Goal: Task Accomplishment & Management: Manage account settings

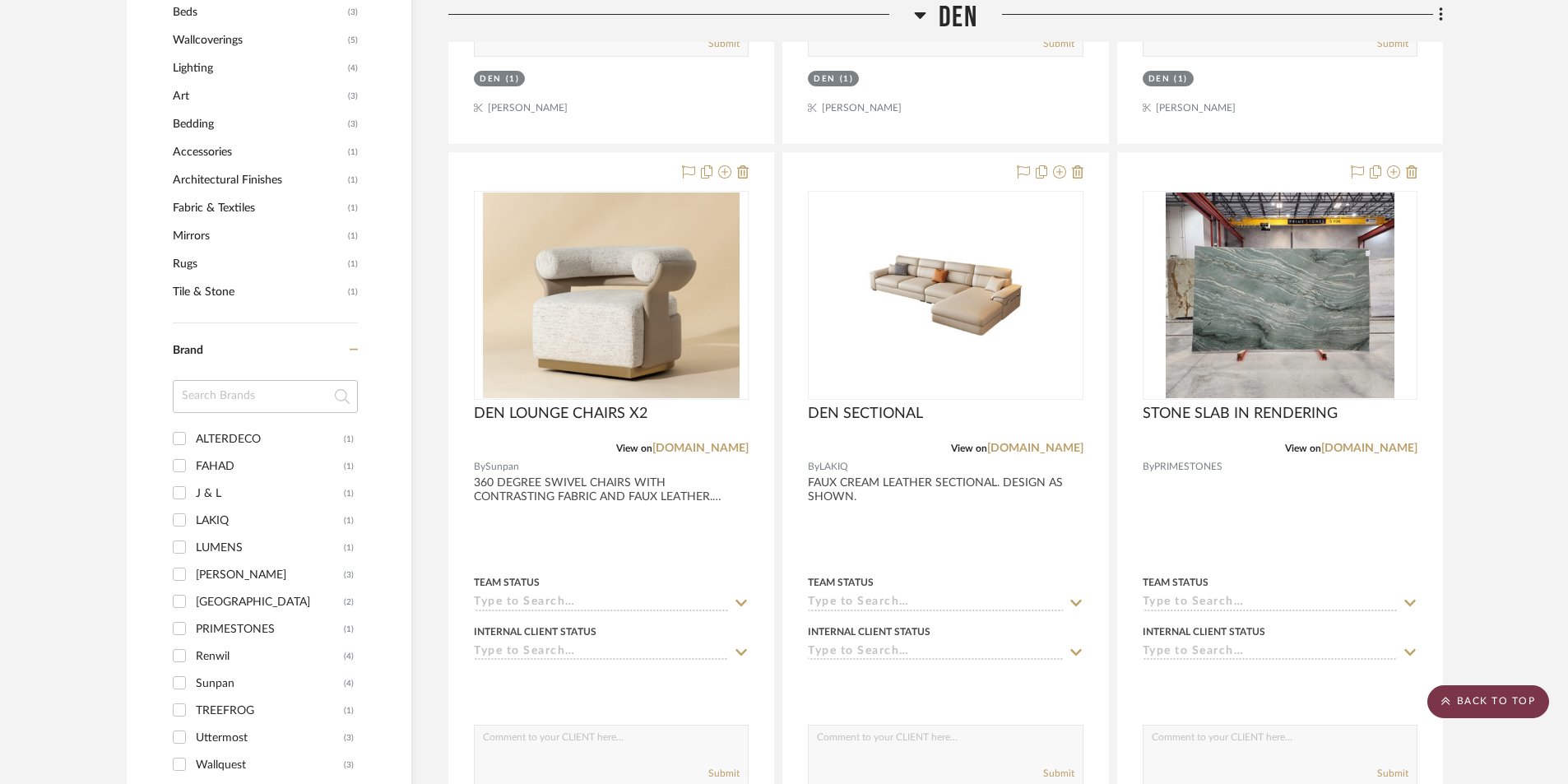
click at [1485, 701] on scroll-to-top-button "BACK TO TOP" at bounding box center [1488, 701] width 121 height 33
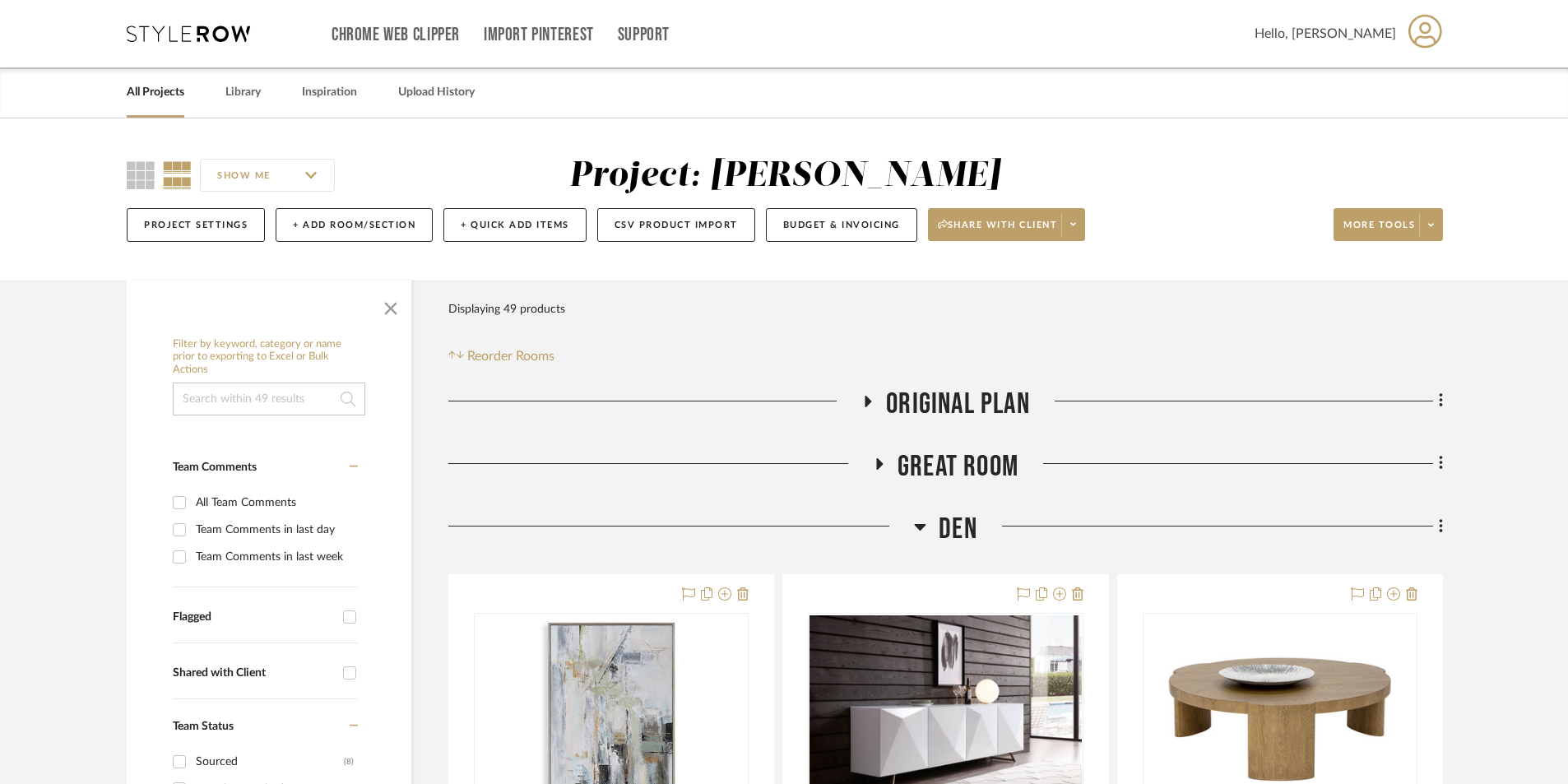
click at [131, 99] on link "All Projects" at bounding box center [156, 92] width 58 height 22
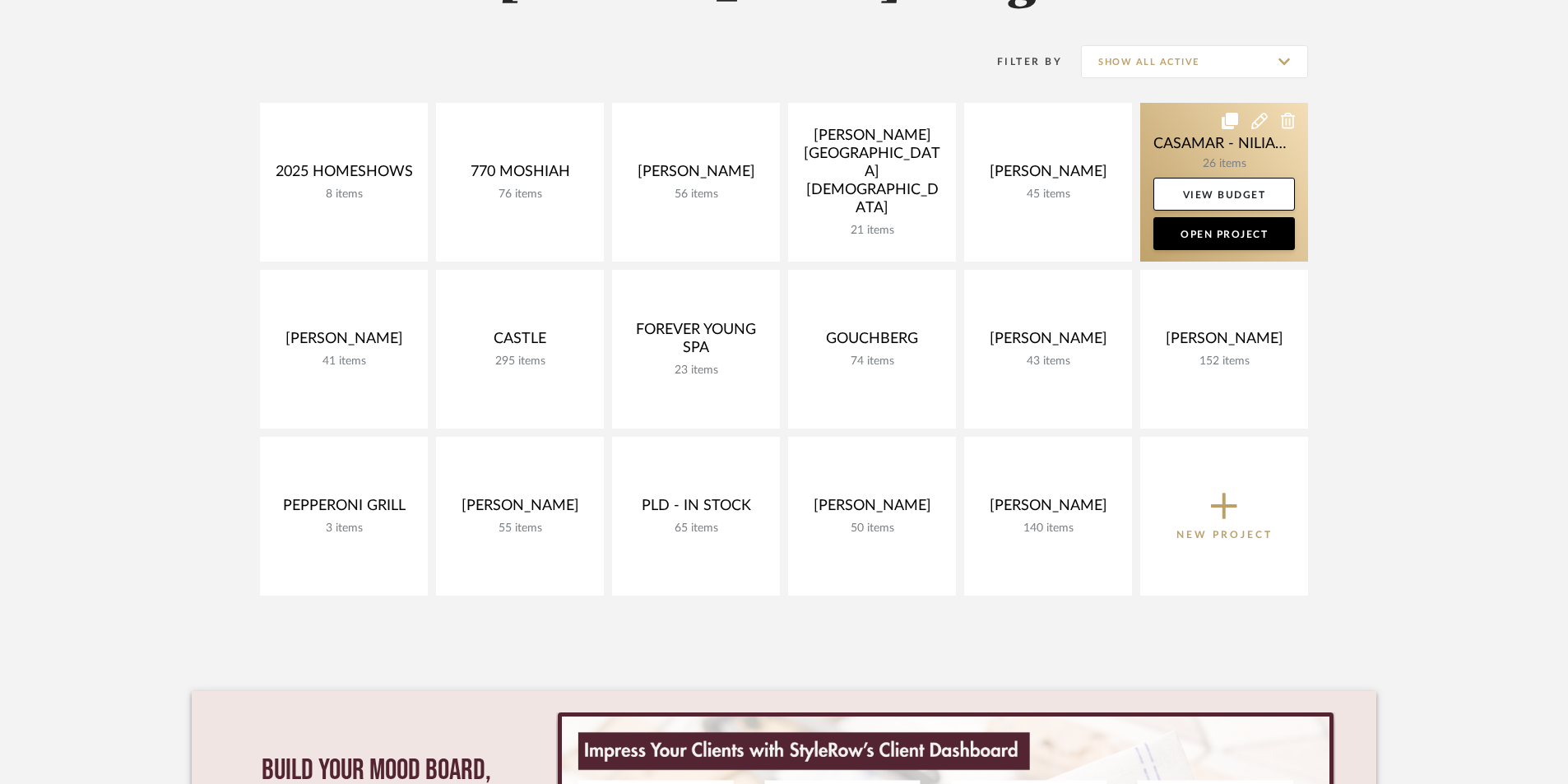
scroll to position [55, 0]
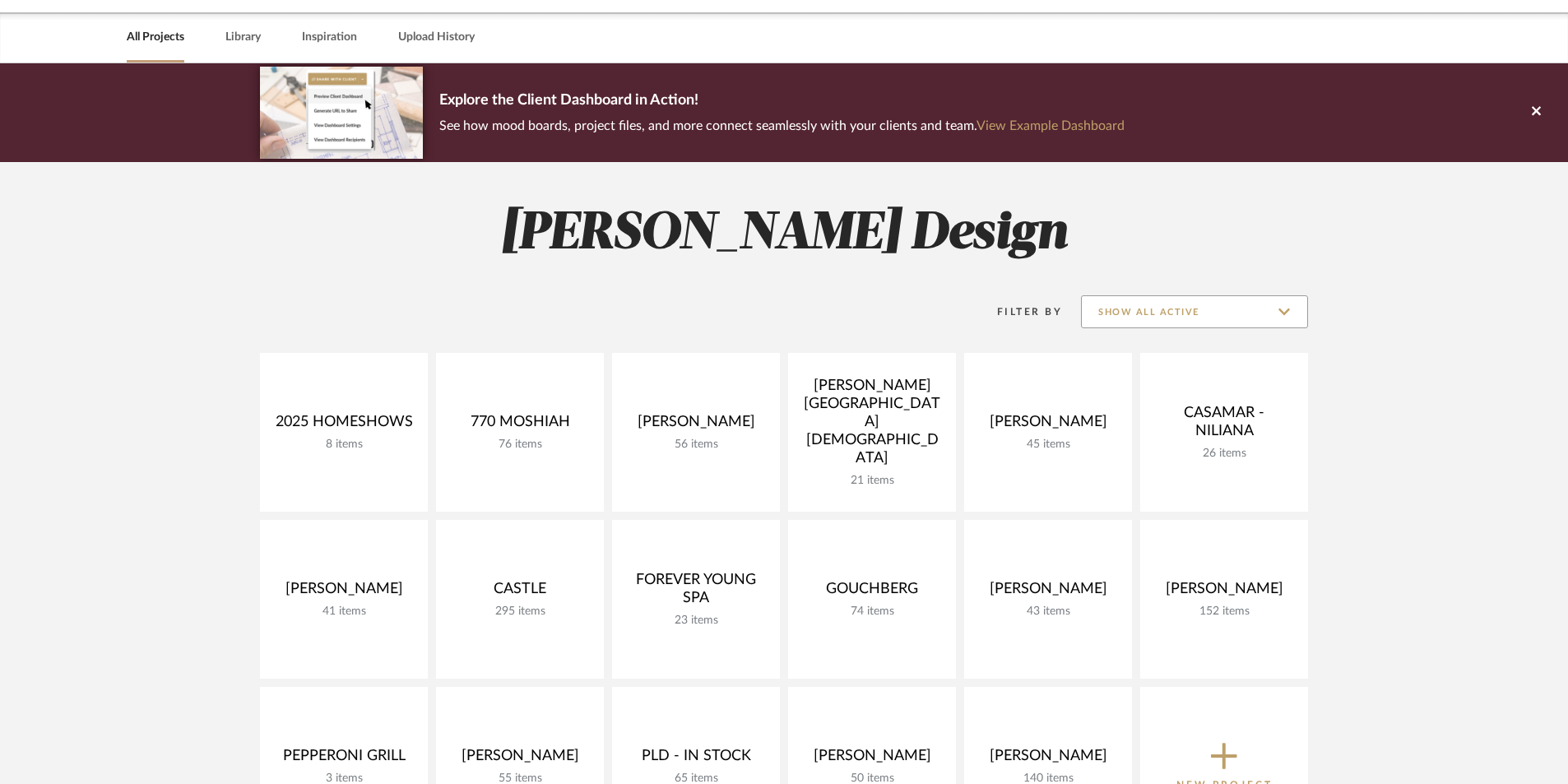
click at [1193, 307] on input "Show All Active" at bounding box center [1194, 312] width 227 height 33
click at [1169, 431] on span "Archived" at bounding box center [1196, 432] width 195 height 14
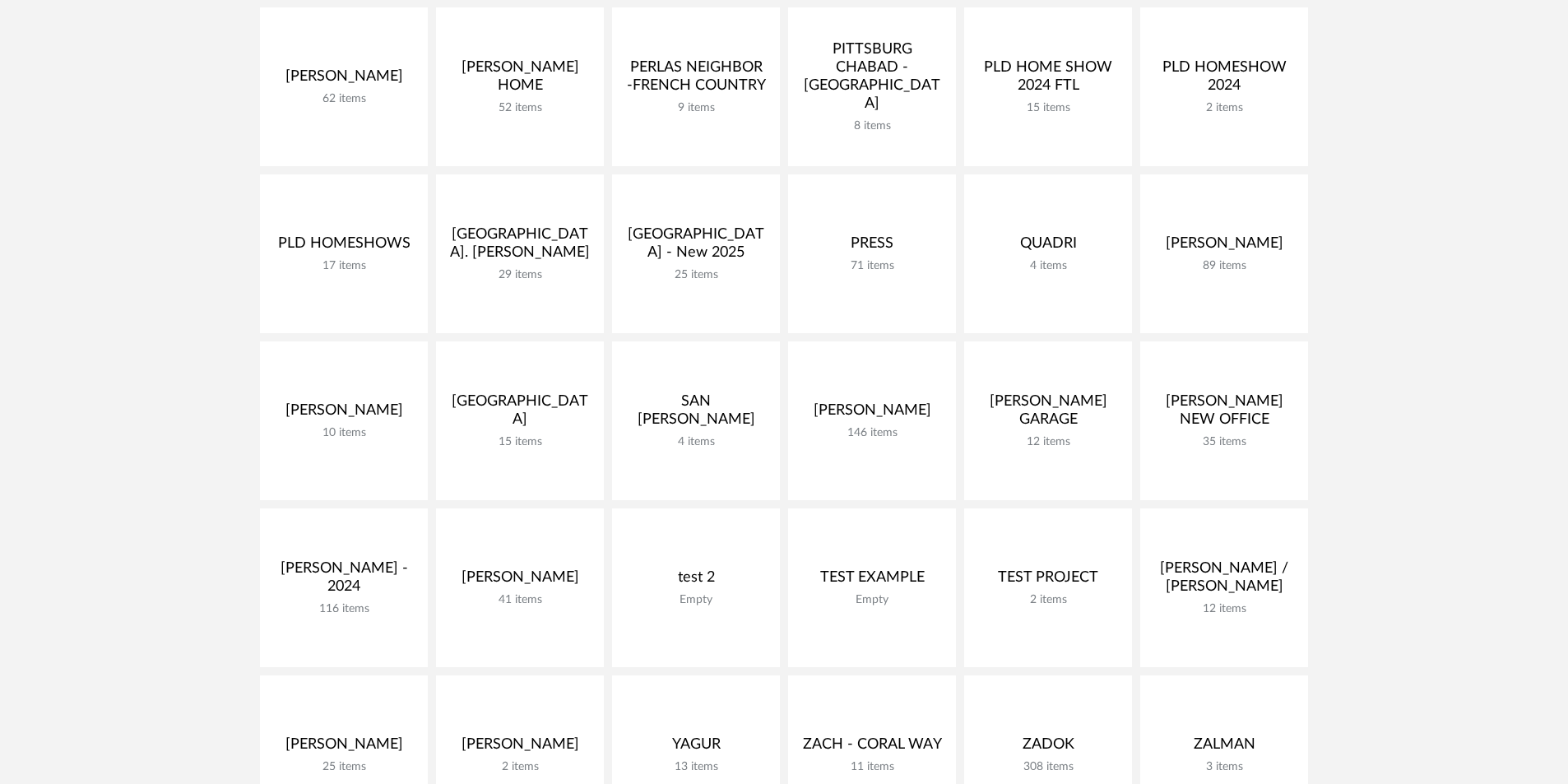
scroll to position [2632, 0]
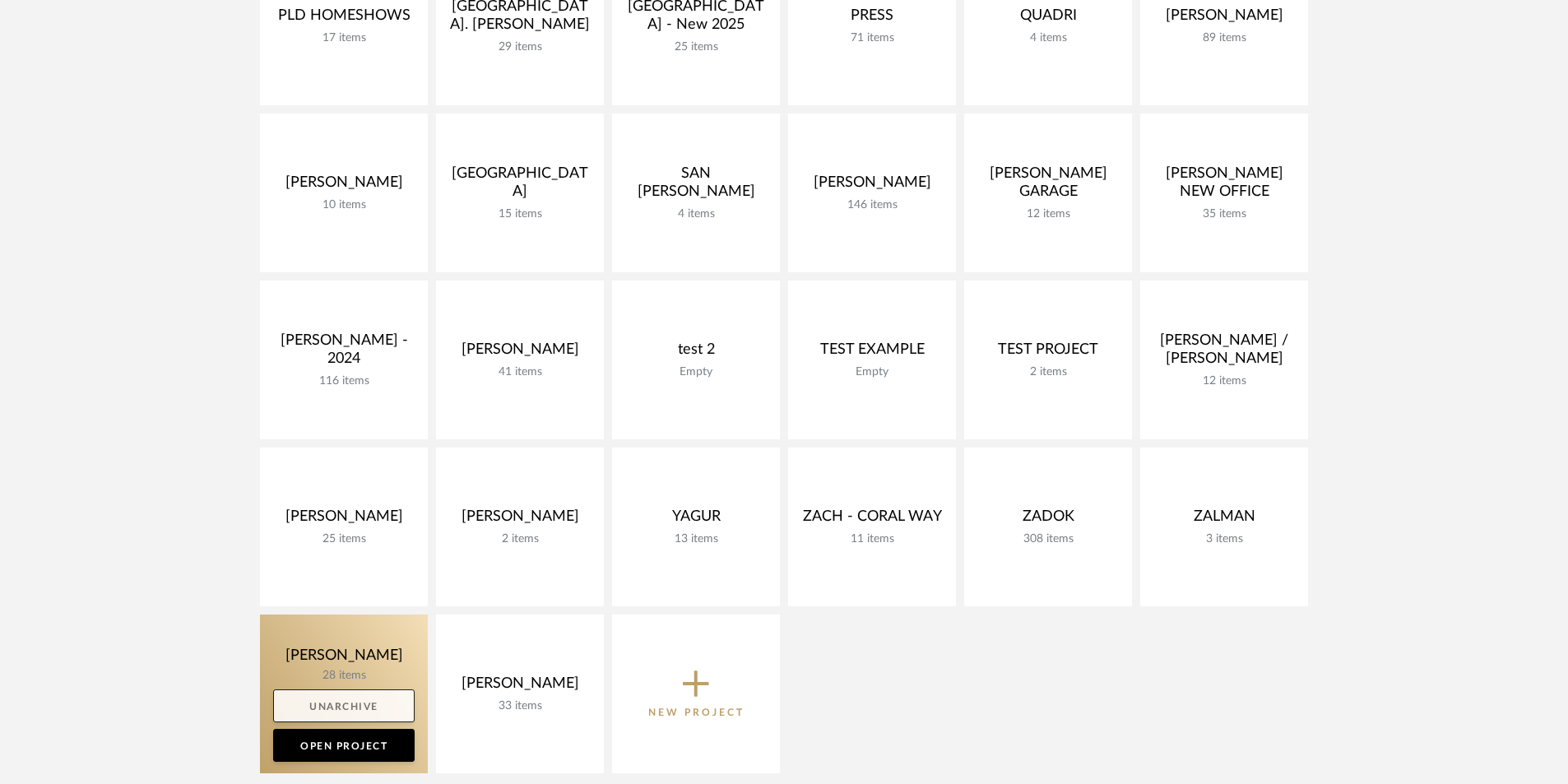
click at [349, 712] on link "Unarchive" at bounding box center [344, 706] width 142 height 33
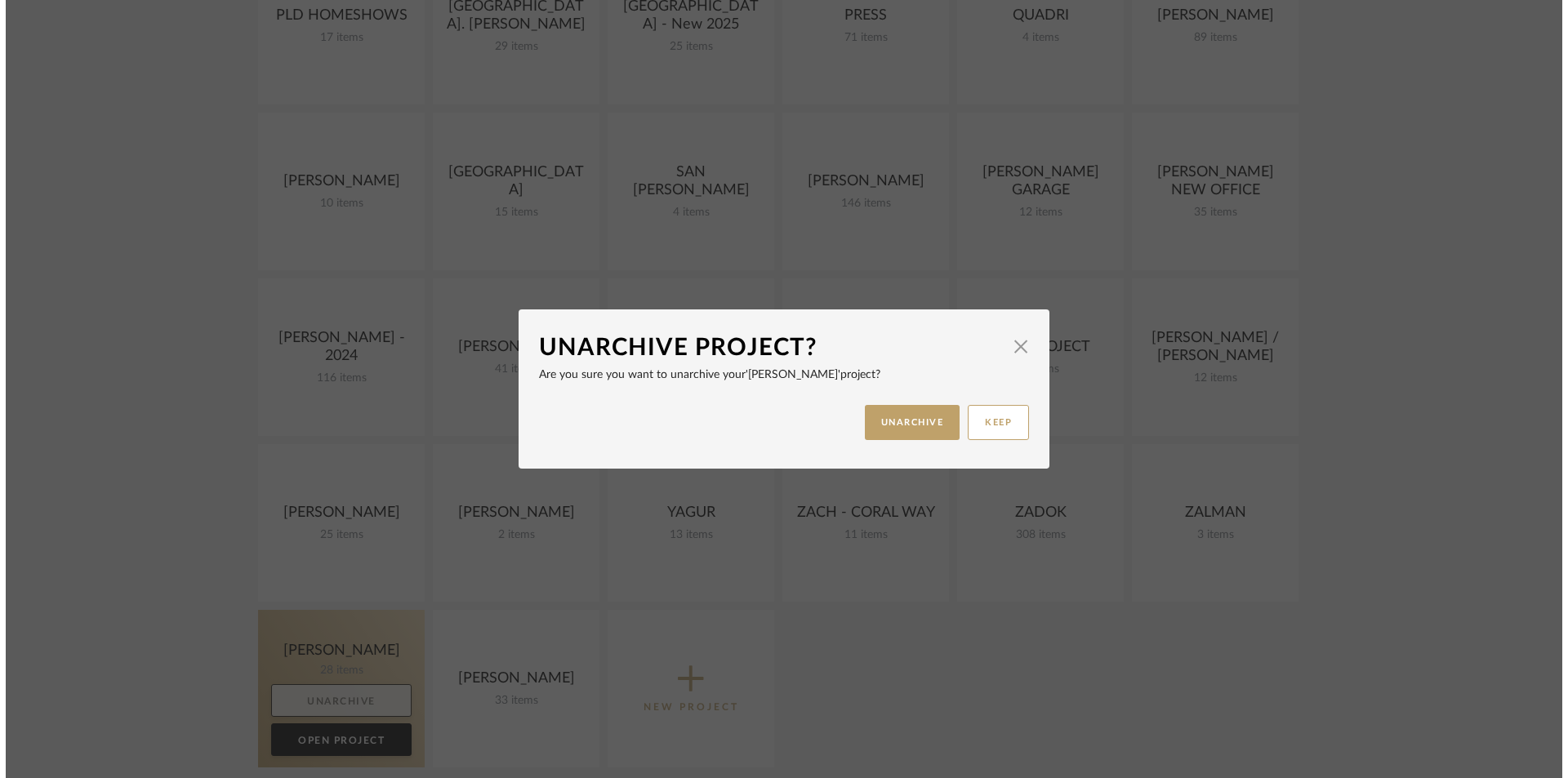
scroll to position [0, 0]
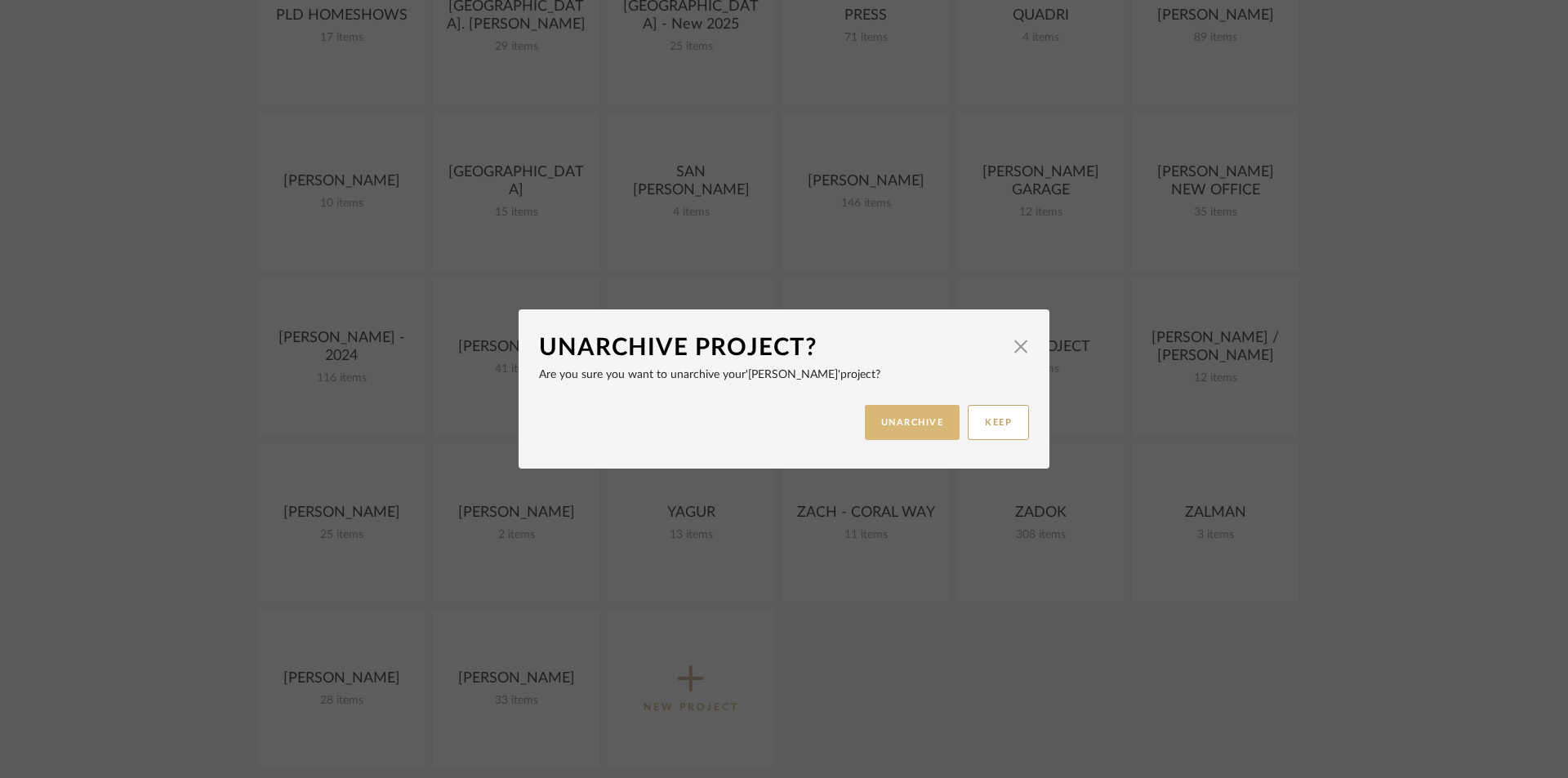
click at [873, 421] on button "UNARCHIVE" at bounding box center [912, 422] width 96 height 35
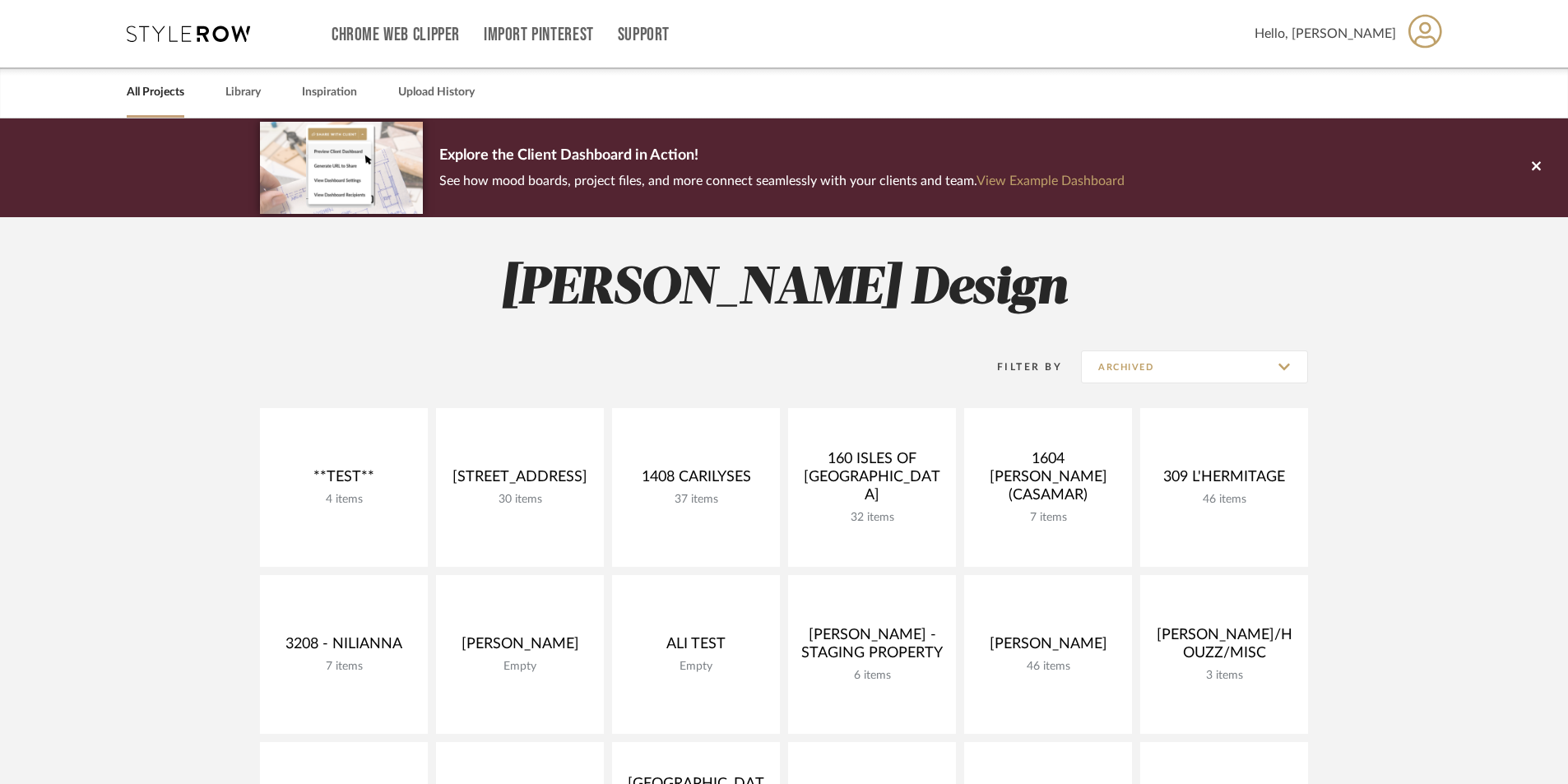
click at [145, 94] on link "All Projects" at bounding box center [156, 92] width 58 height 22
click at [1171, 367] on input "Archived" at bounding box center [1194, 367] width 227 height 33
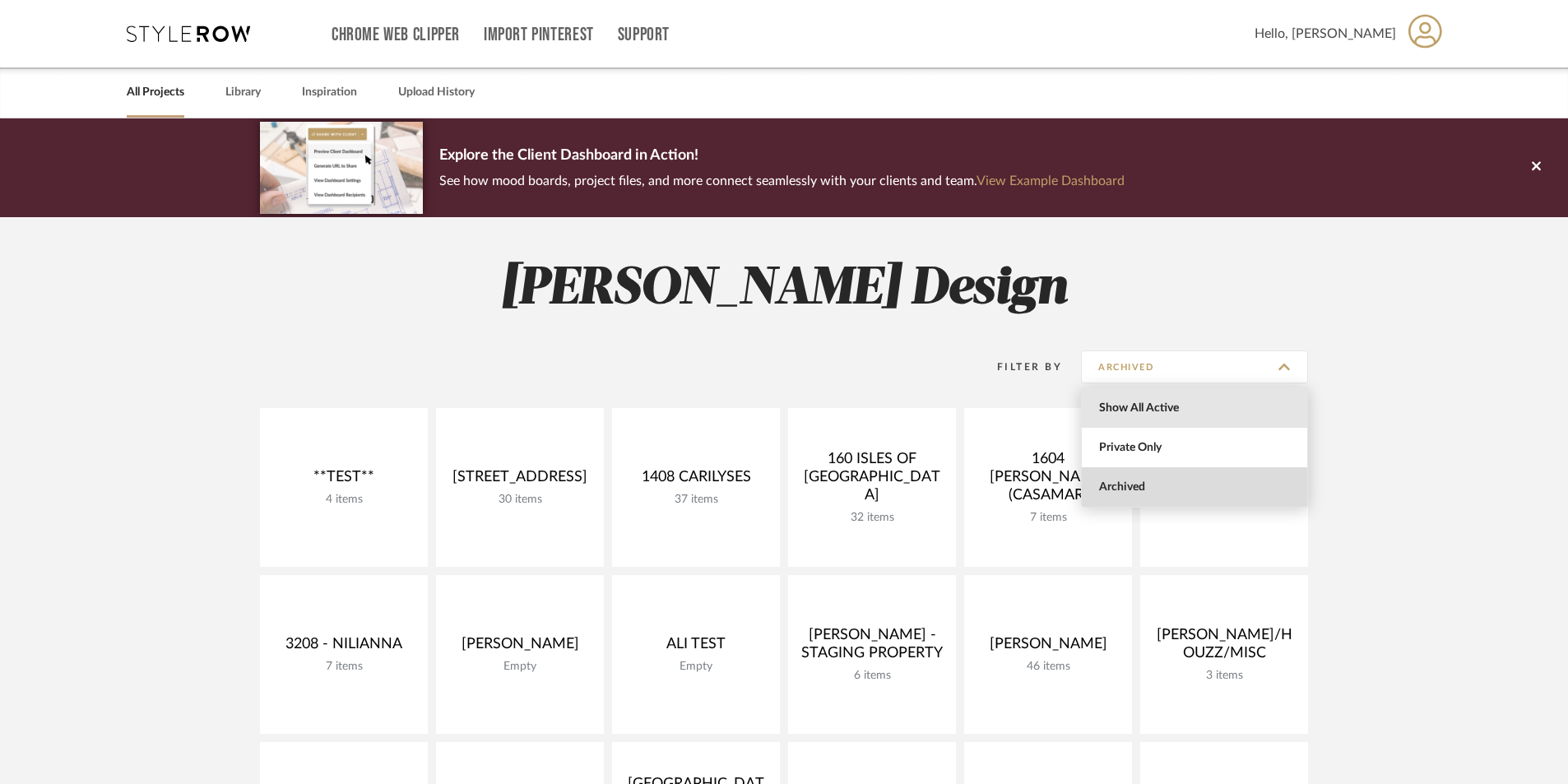
drag, startPoint x: 1133, startPoint y: 394, endPoint x: 1208, endPoint y: 404, distance: 75.7
click at [1132, 394] on span "Show All Active" at bounding box center [1194, 407] width 225 height 39
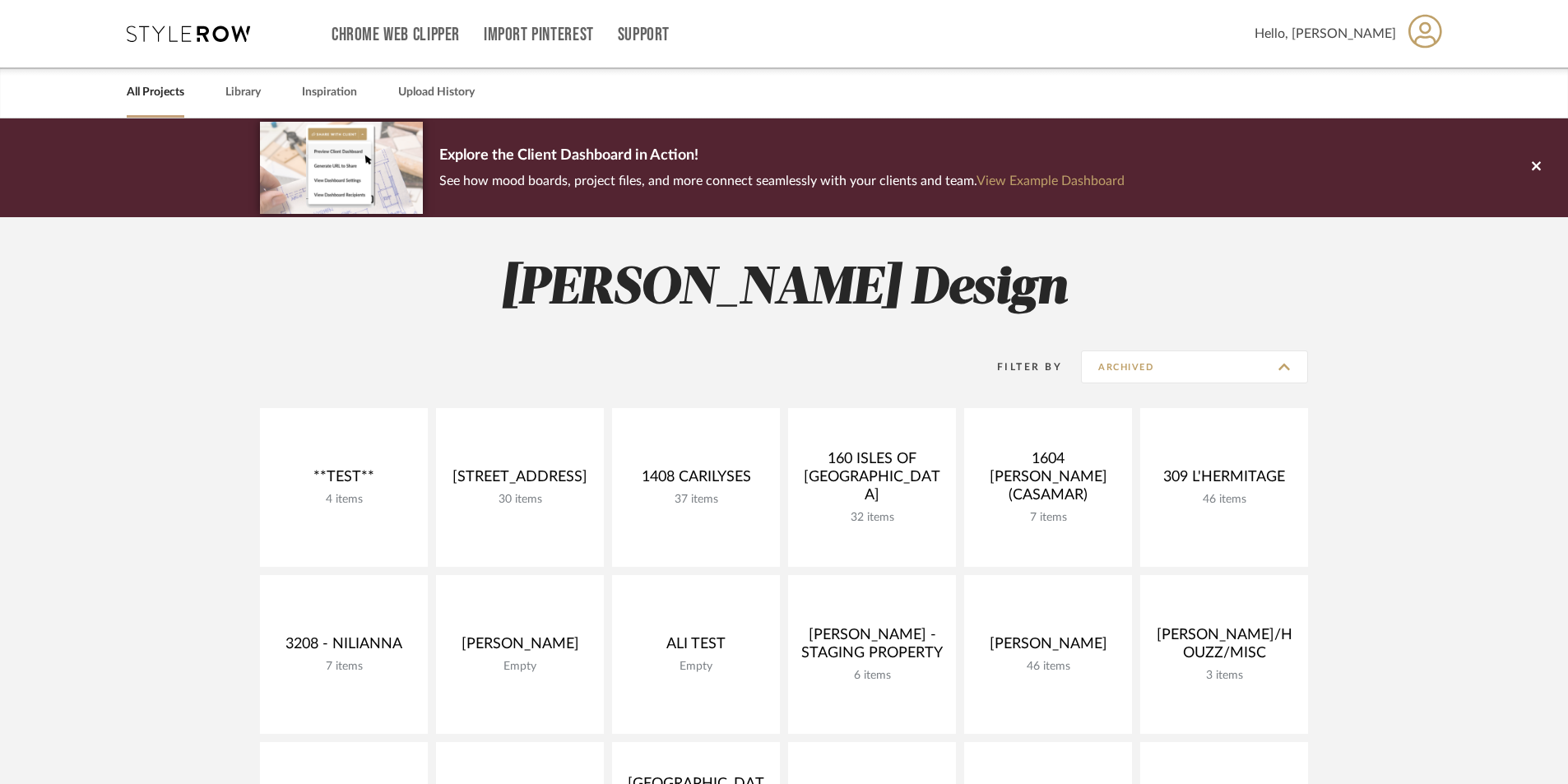
type input "Show All Active"
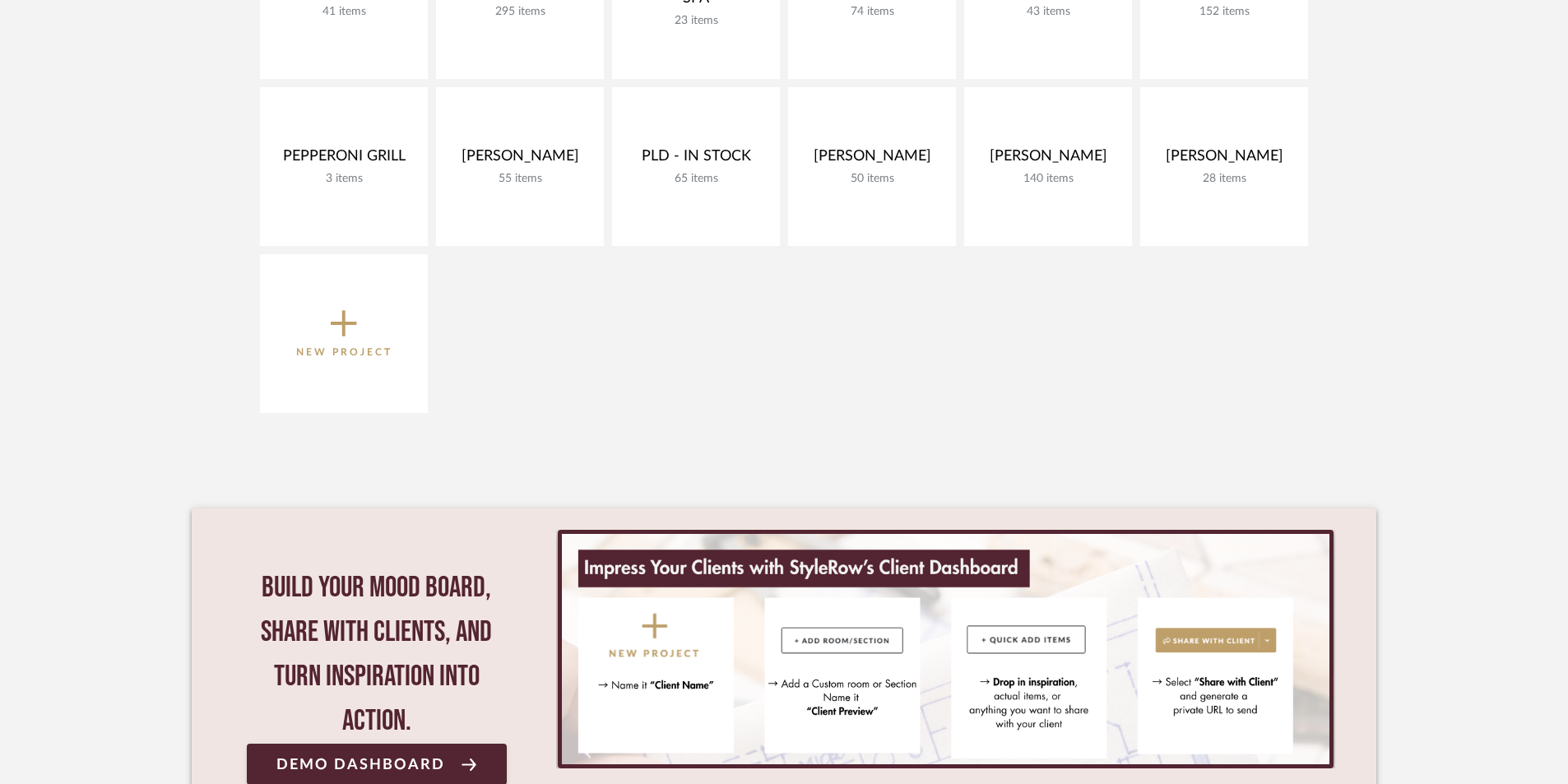
scroll to position [384, 0]
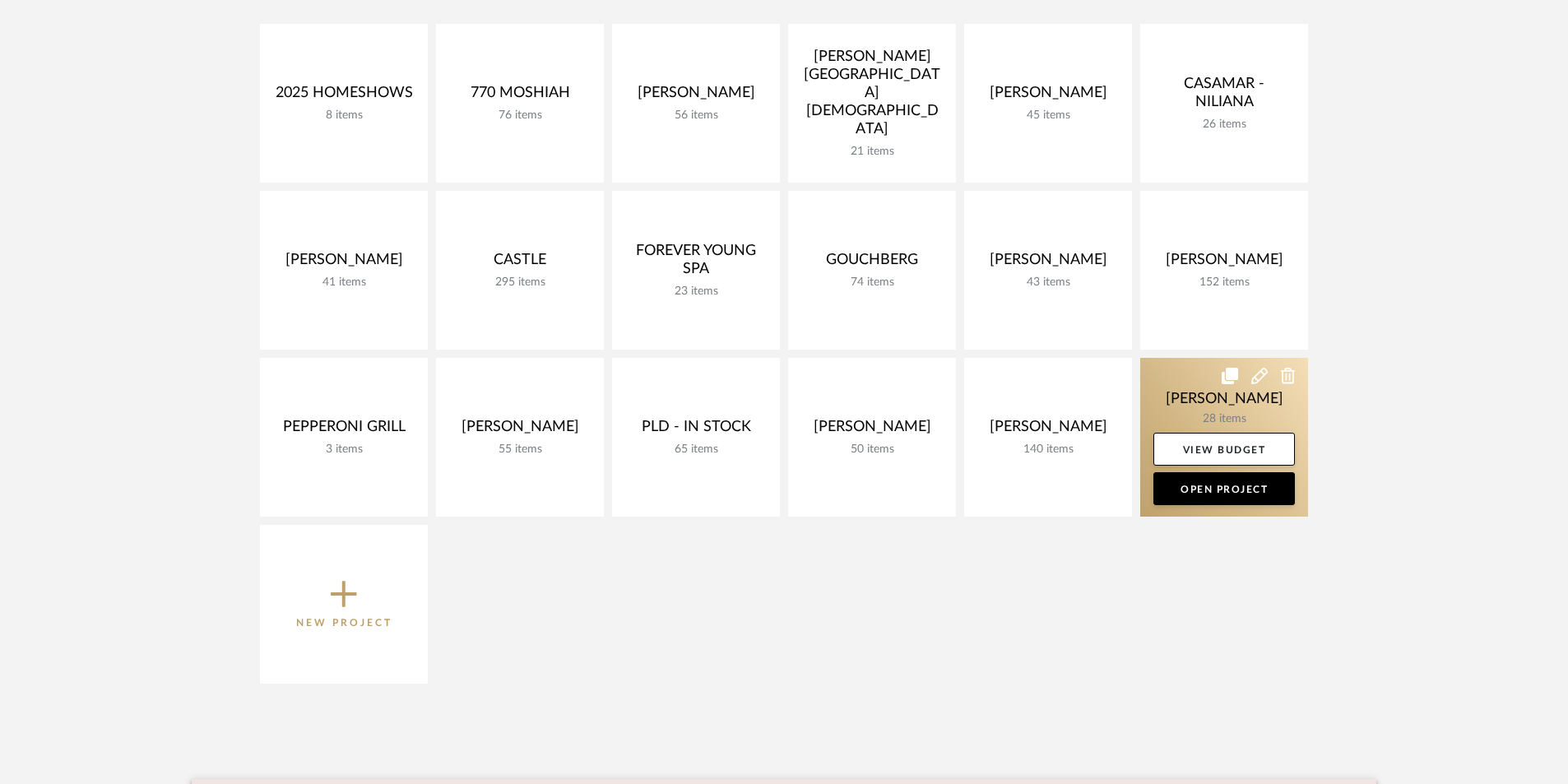
click at [1183, 406] on link at bounding box center [1224, 437] width 168 height 159
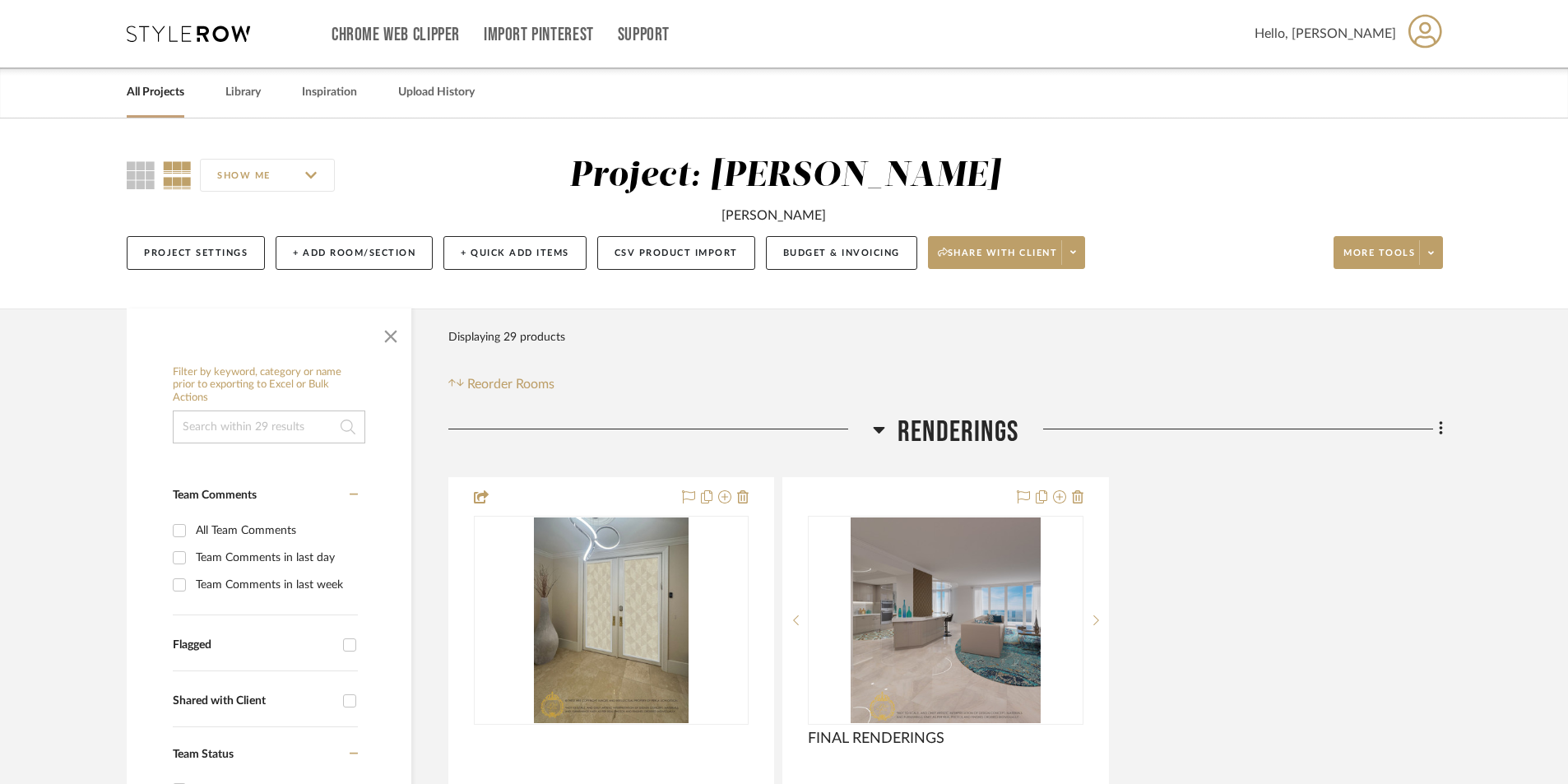
click at [876, 429] on icon at bounding box center [879, 430] width 12 height 7
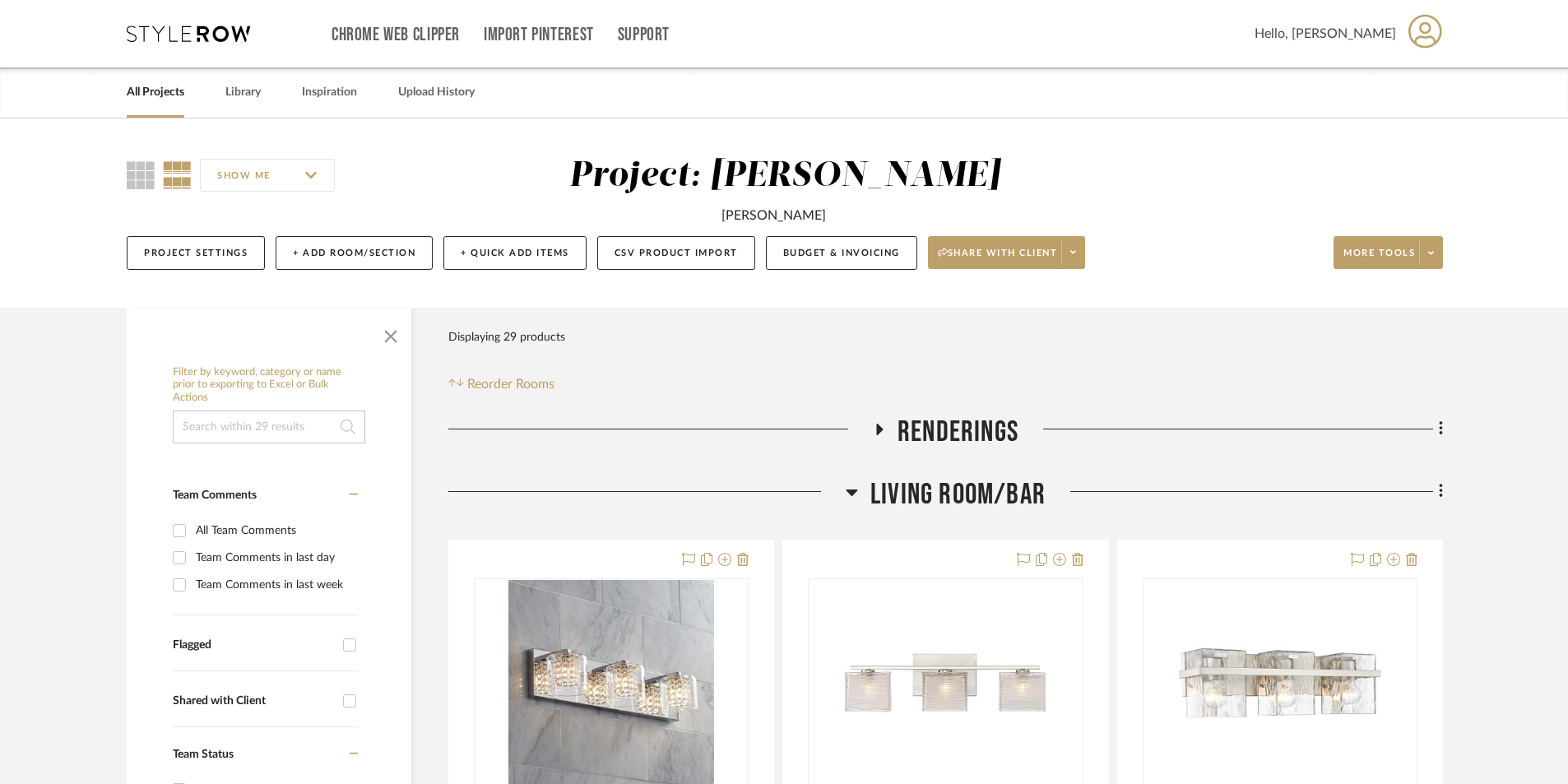
click at [853, 492] on icon at bounding box center [852, 492] width 12 height 7
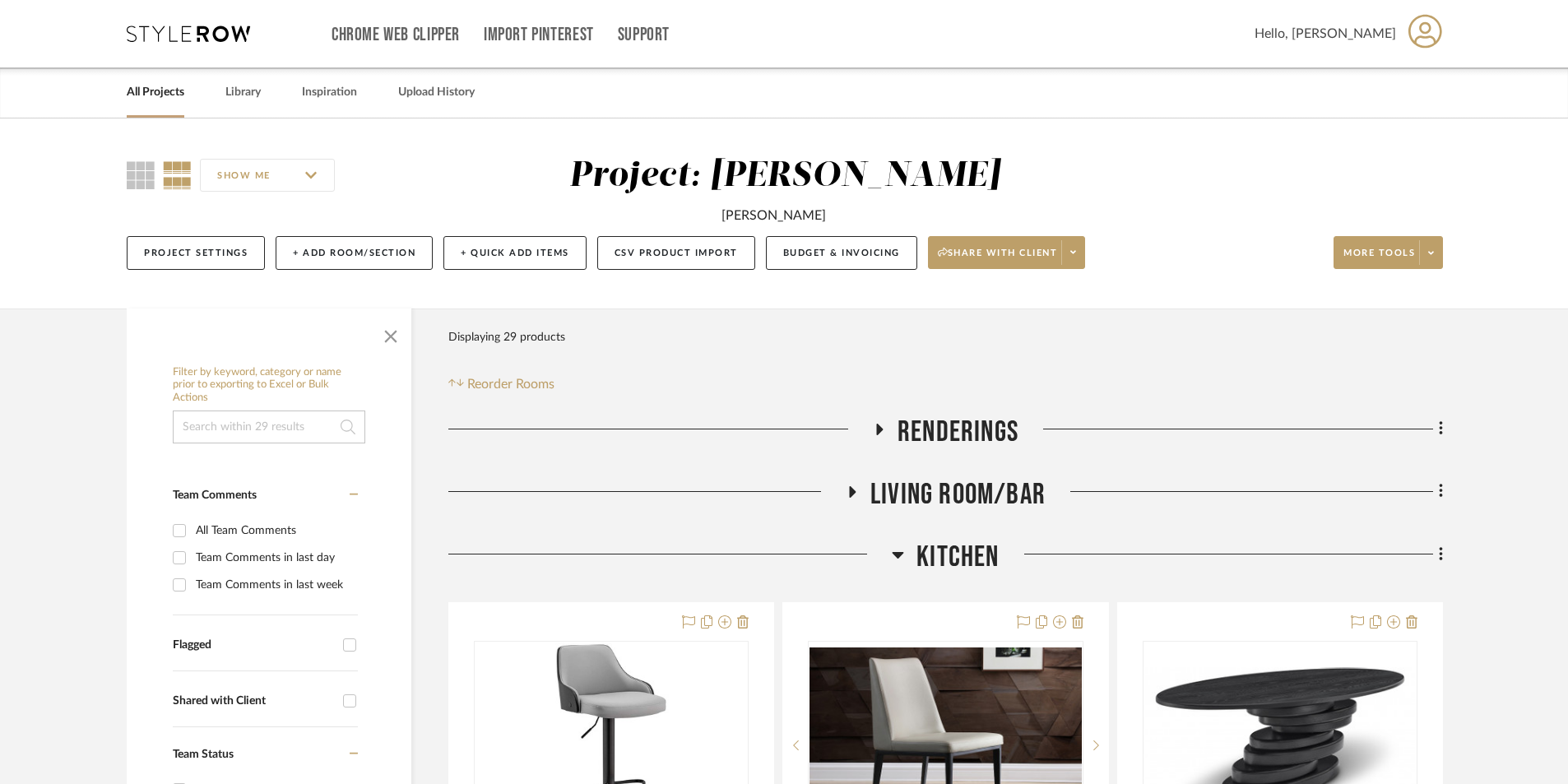
click at [900, 554] on icon at bounding box center [899, 555] width 12 height 7
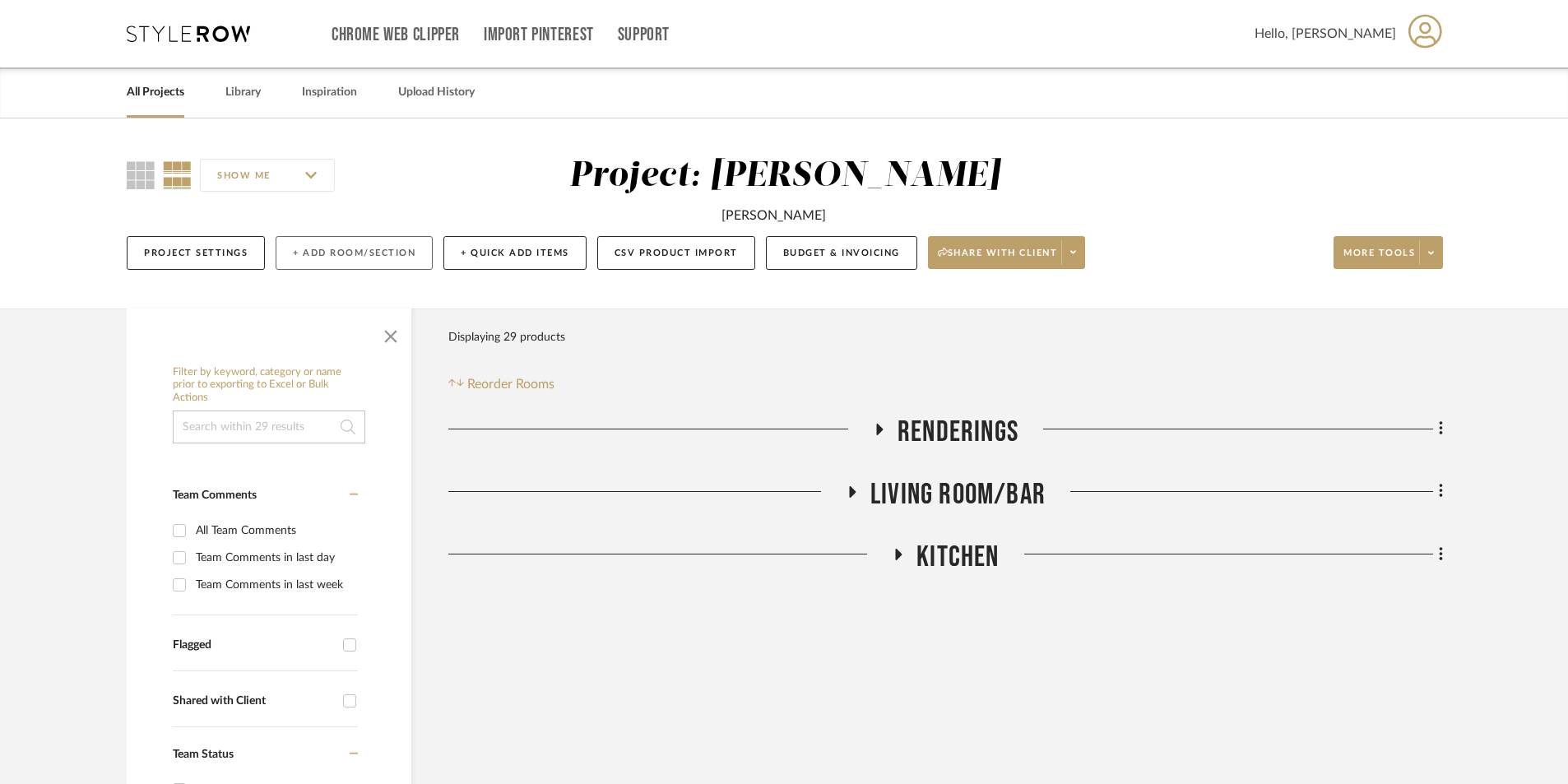
click at [313, 252] on button "+ Add Room/Section" at bounding box center [353, 252] width 157 height 34
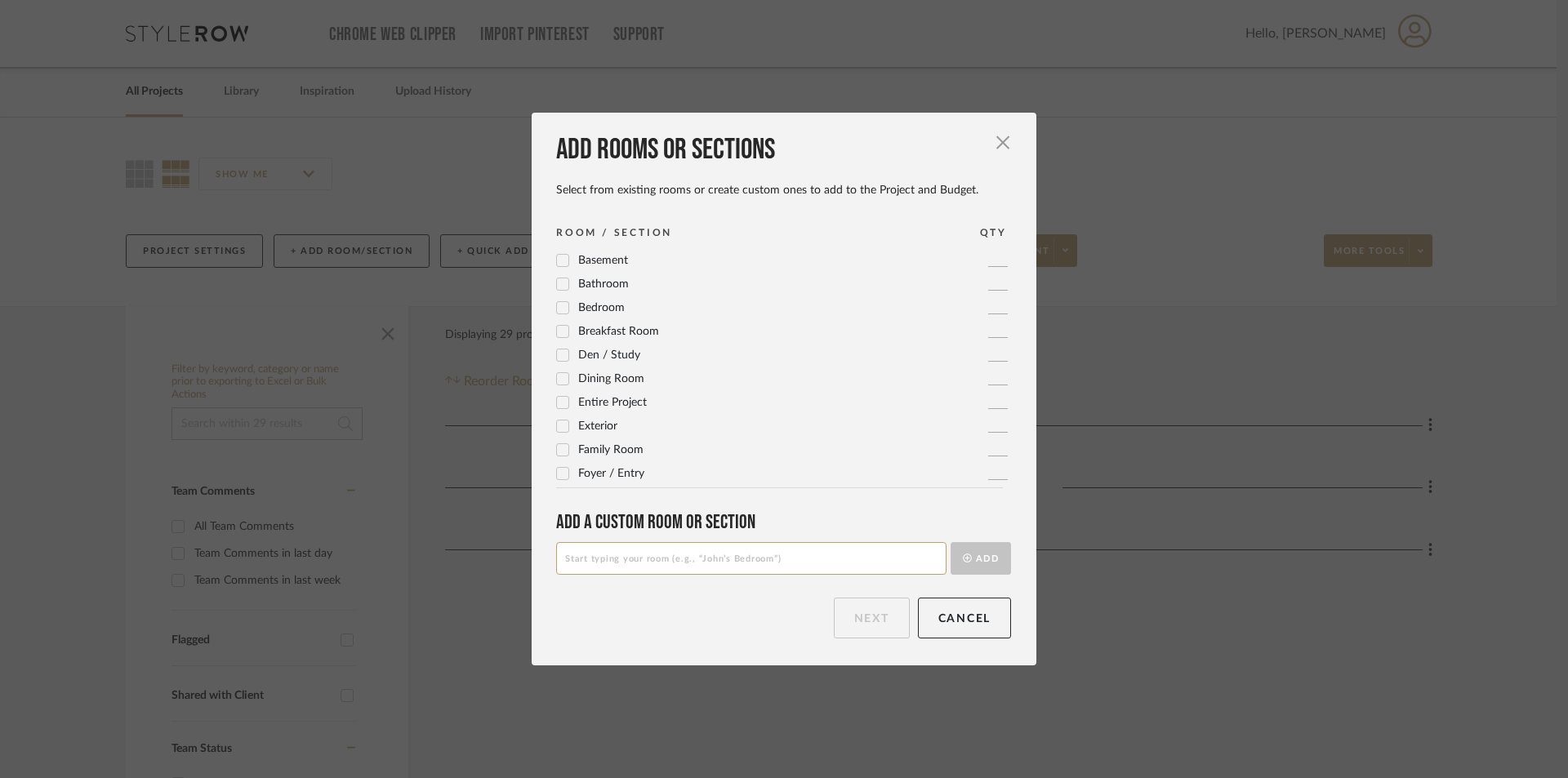
drag, startPoint x: 713, startPoint y: 544, endPoint x: 708, endPoint y: 558, distance: 14.9
click at [711, 551] on input at bounding box center [751, 558] width 390 height 32
type input "POWDER"
click at [950, 542] on button "Add" at bounding box center [980, 558] width 60 height 32
click at [871, 626] on button "Next" at bounding box center [871, 617] width 76 height 41
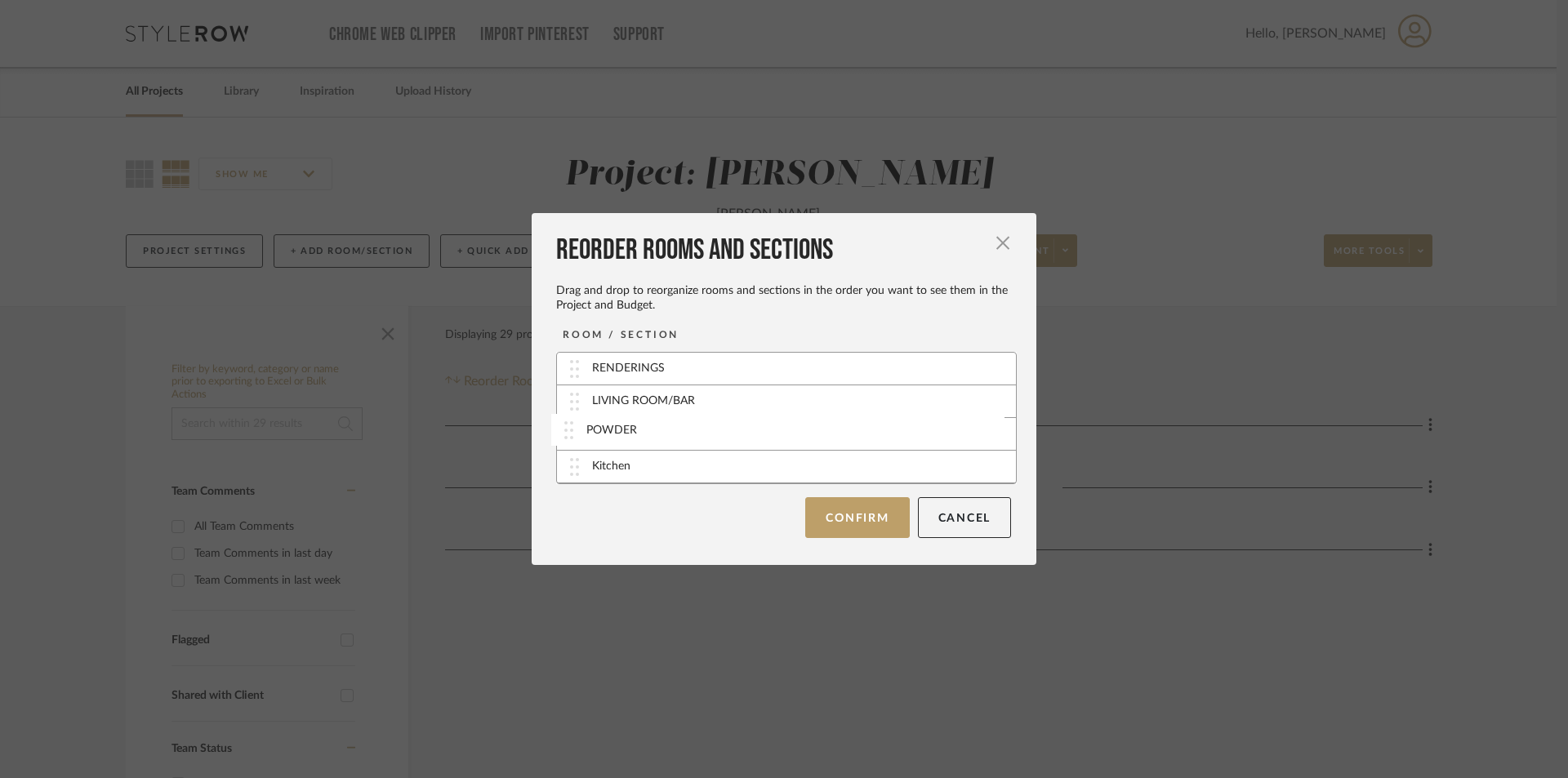
drag, startPoint x: 705, startPoint y: 472, endPoint x: 703, endPoint y: 437, distance: 35.1
click at [695, 437] on div "POWDER" at bounding box center [786, 434] width 459 height 32
click at [819, 509] on button "Confirm" at bounding box center [857, 516] width 103 height 41
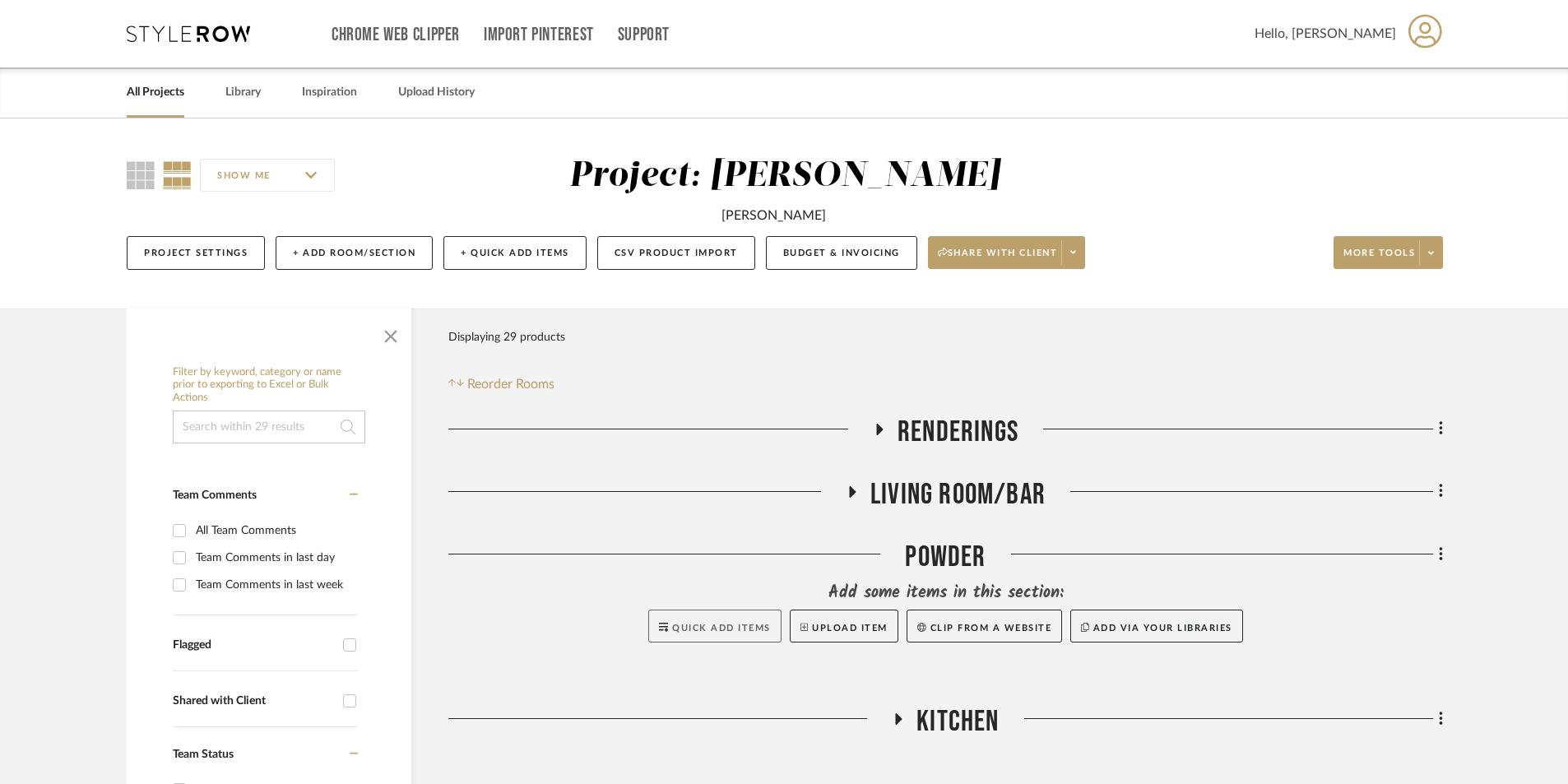
click at [722, 614] on button "Quick Add Items" at bounding box center [715, 626] width 133 height 33
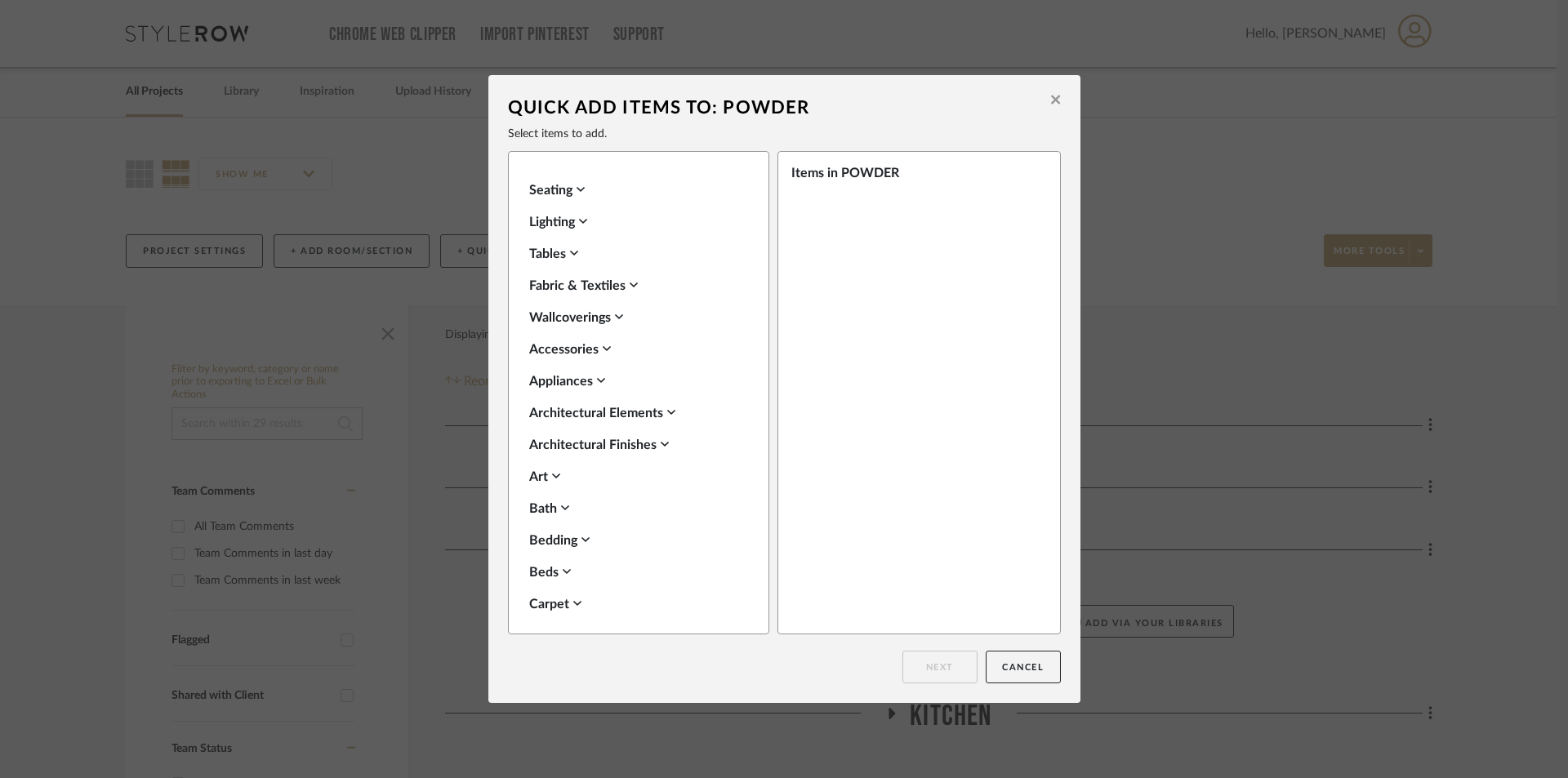
drag, startPoint x: 1051, startPoint y: 639, endPoint x: 1043, endPoint y: 650, distance: 13.6
click at [1049, 643] on div "Quick Add Items to: POWDER Select items to add. Seating Lighting Tables Fabric …" at bounding box center [784, 389] width 592 height 628
drag, startPoint x: 1033, startPoint y: 662, endPoint x: 1015, endPoint y: 662, distance: 18.0
click at [1033, 662] on button "Cancel" at bounding box center [1023, 667] width 76 height 32
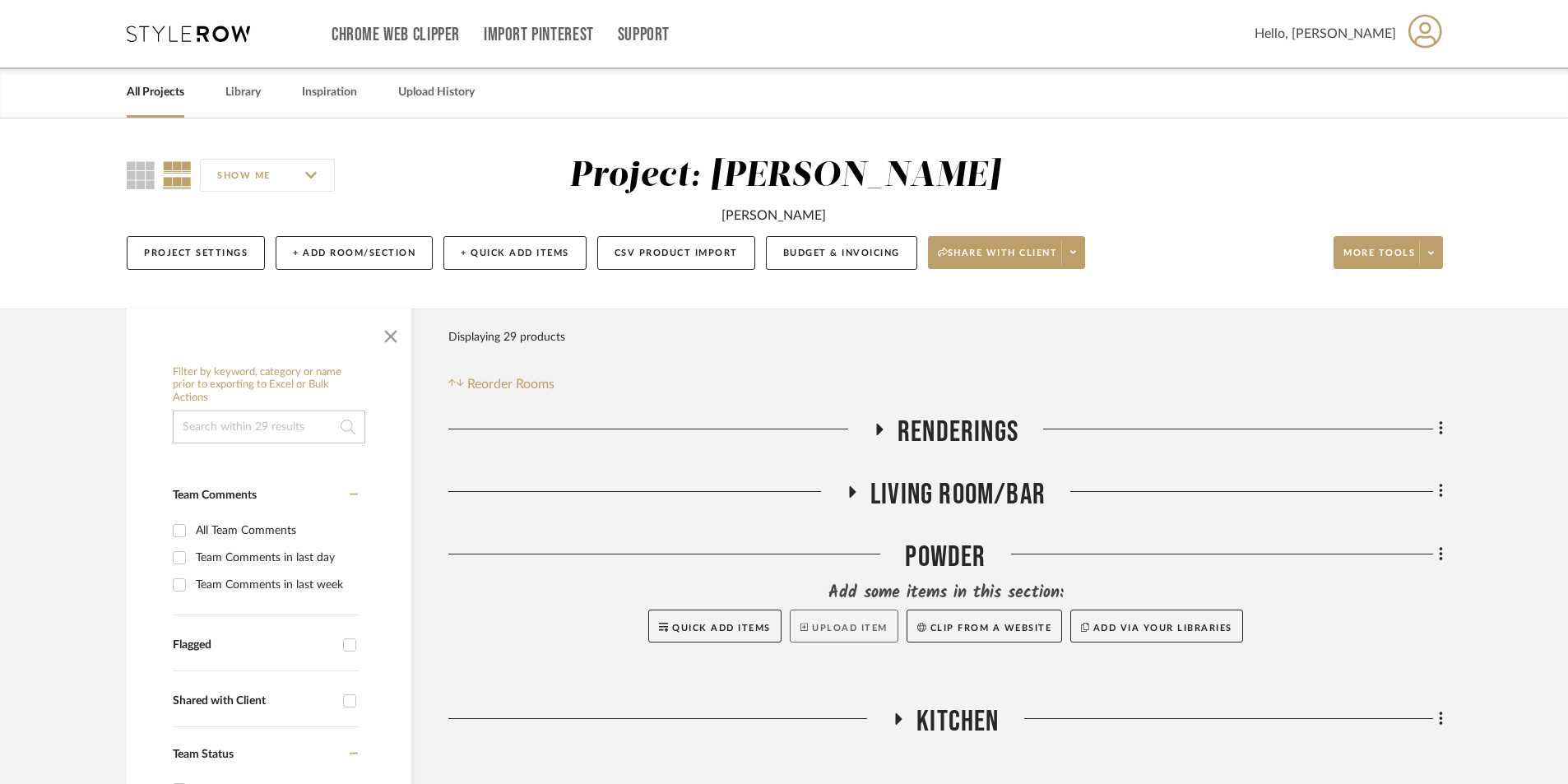
click at [843, 634] on button "Upload Item" at bounding box center [844, 626] width 109 height 33
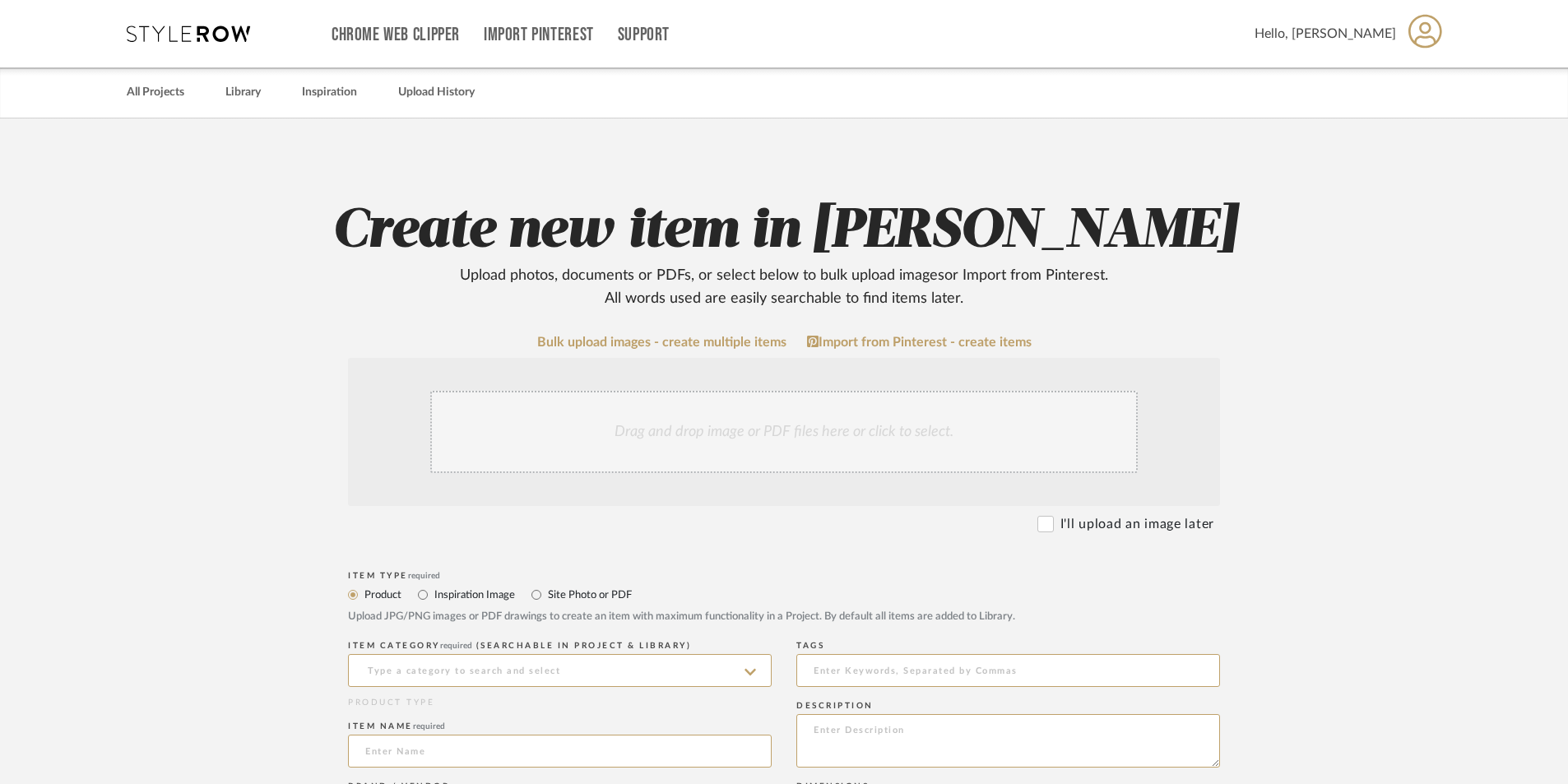
click at [758, 426] on div "Drag and drop image or PDF files here or click to select." at bounding box center [784, 431] width 707 height 82
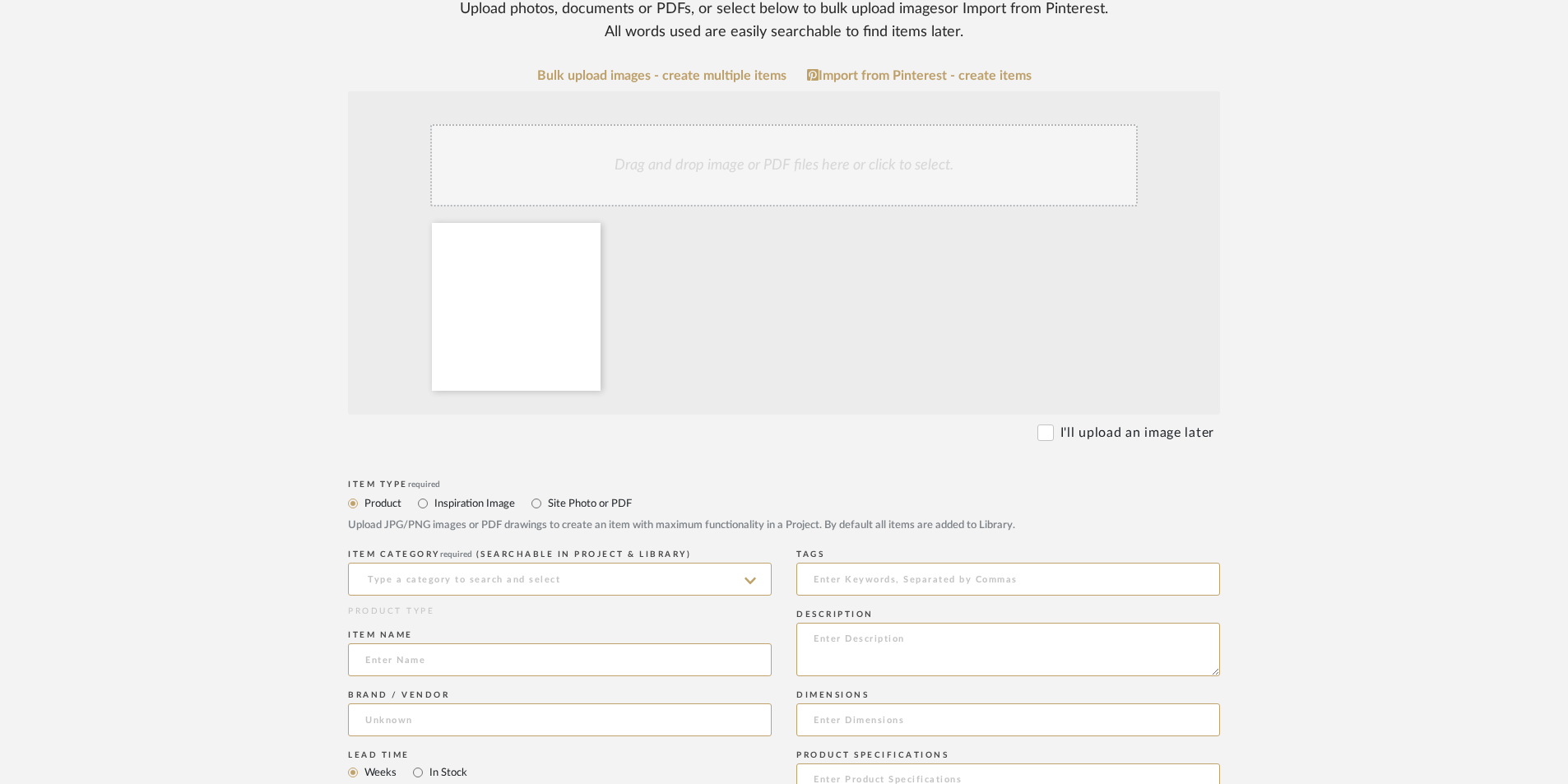
scroll to position [329, 0]
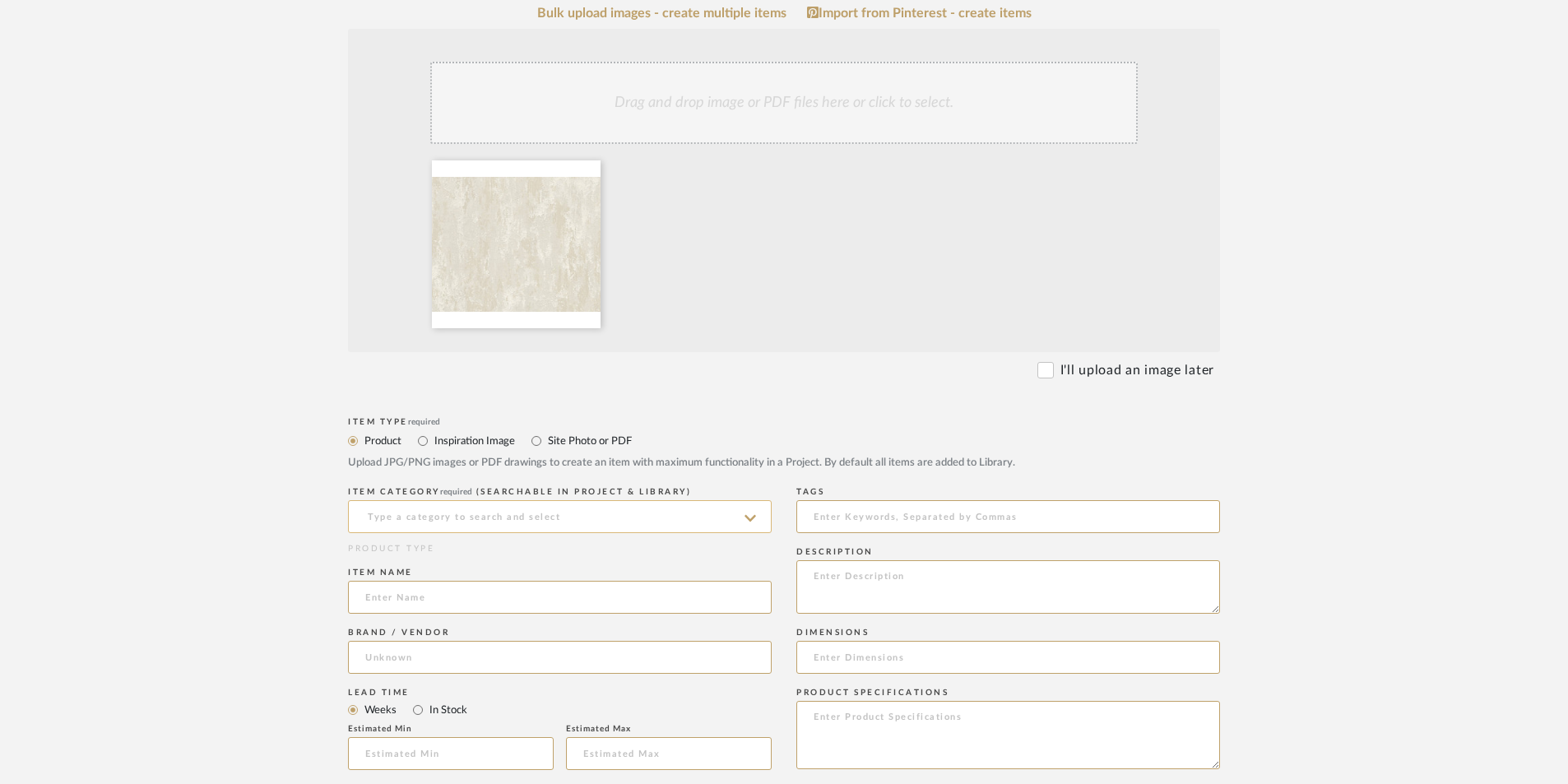
click at [503, 522] on input at bounding box center [560, 516] width 424 height 33
click at [369, 479] on span "Wallpaper" at bounding box center [399, 475] width 67 height 12
type input "Wallpaper"
click at [396, 588] on input at bounding box center [560, 597] width 424 height 33
type input "POWDER ROOM WALLPAPER"
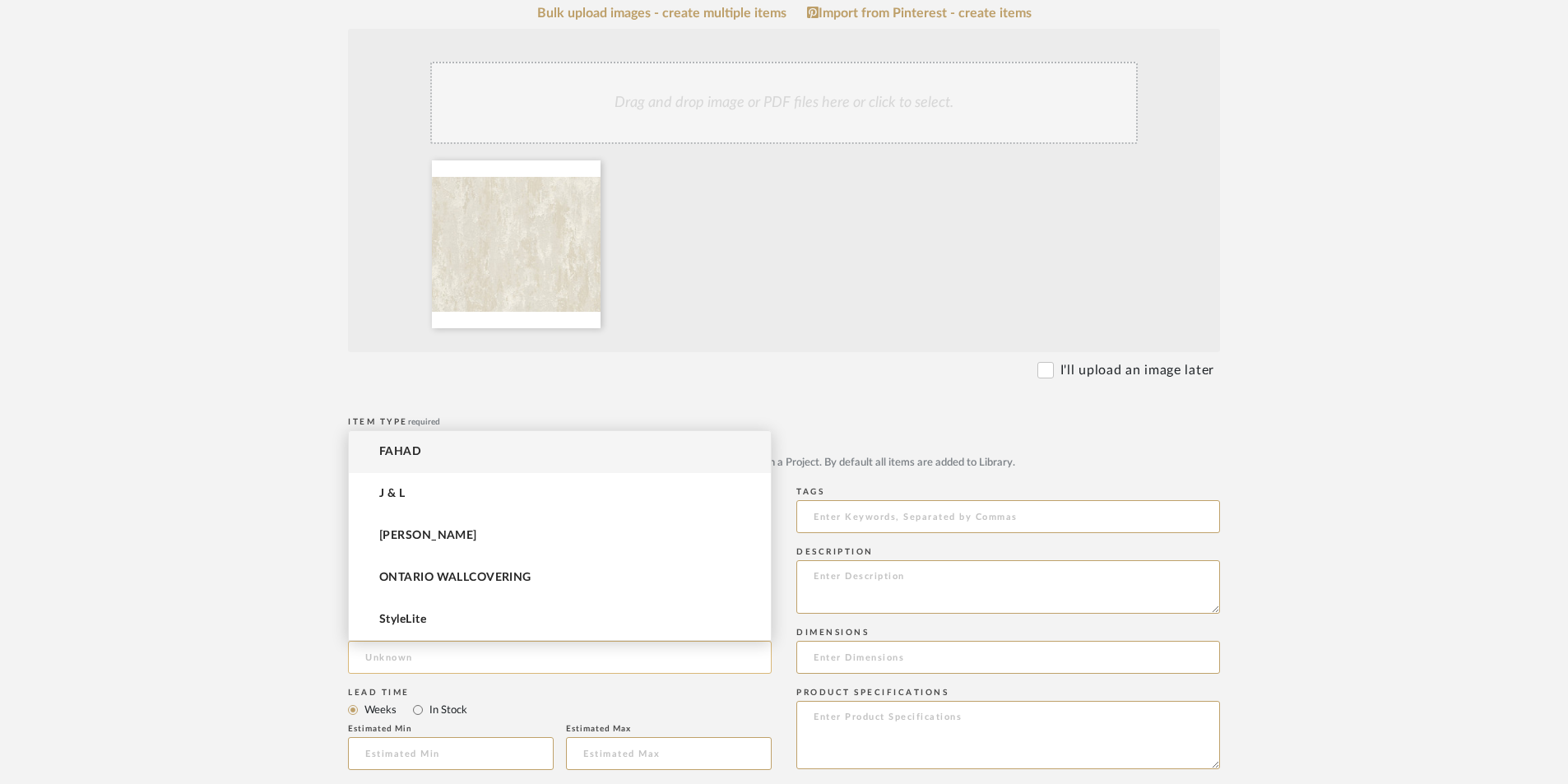
click at [524, 650] on input at bounding box center [560, 657] width 424 height 33
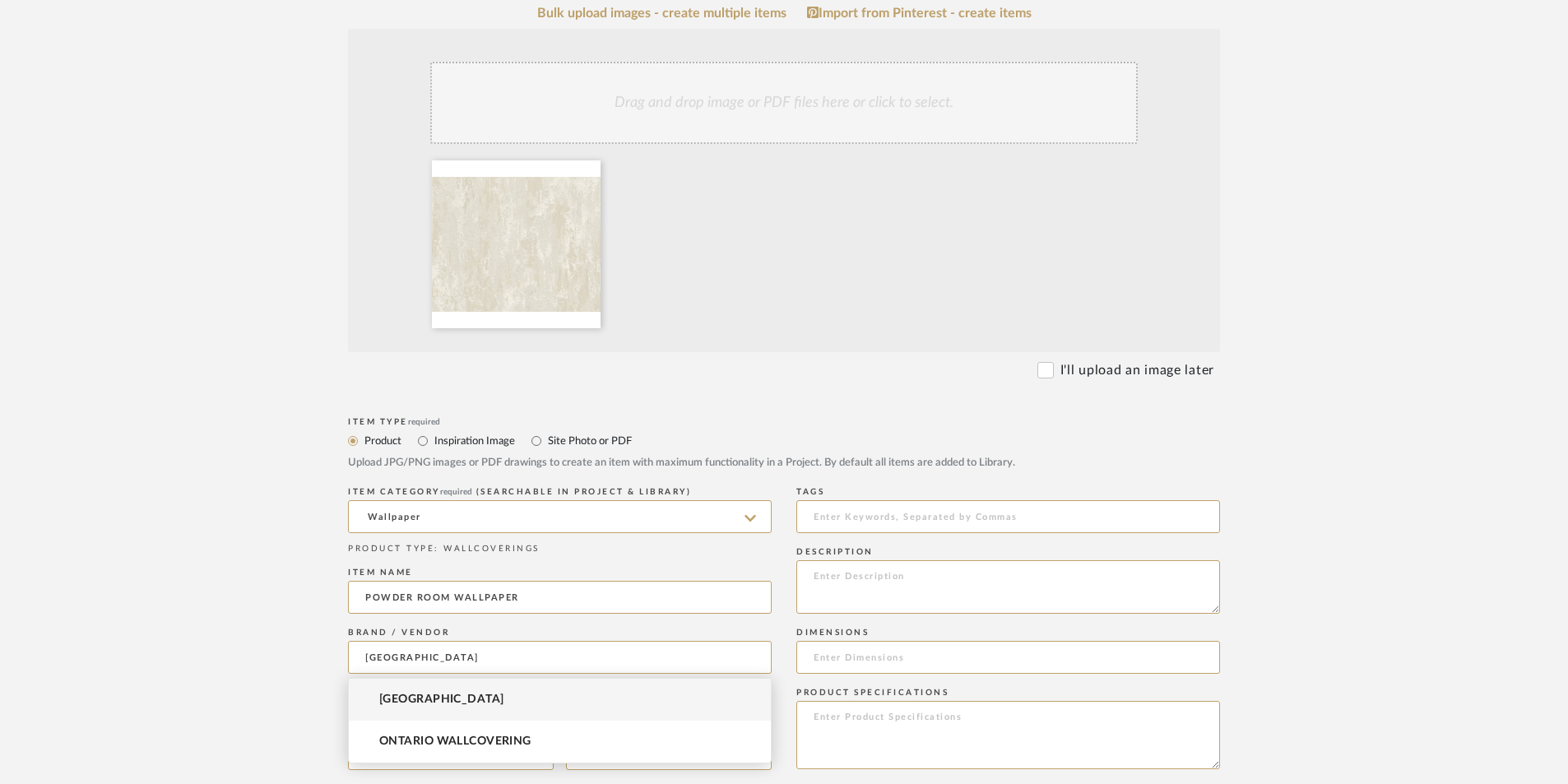
type input "[GEOGRAPHIC_DATA]"
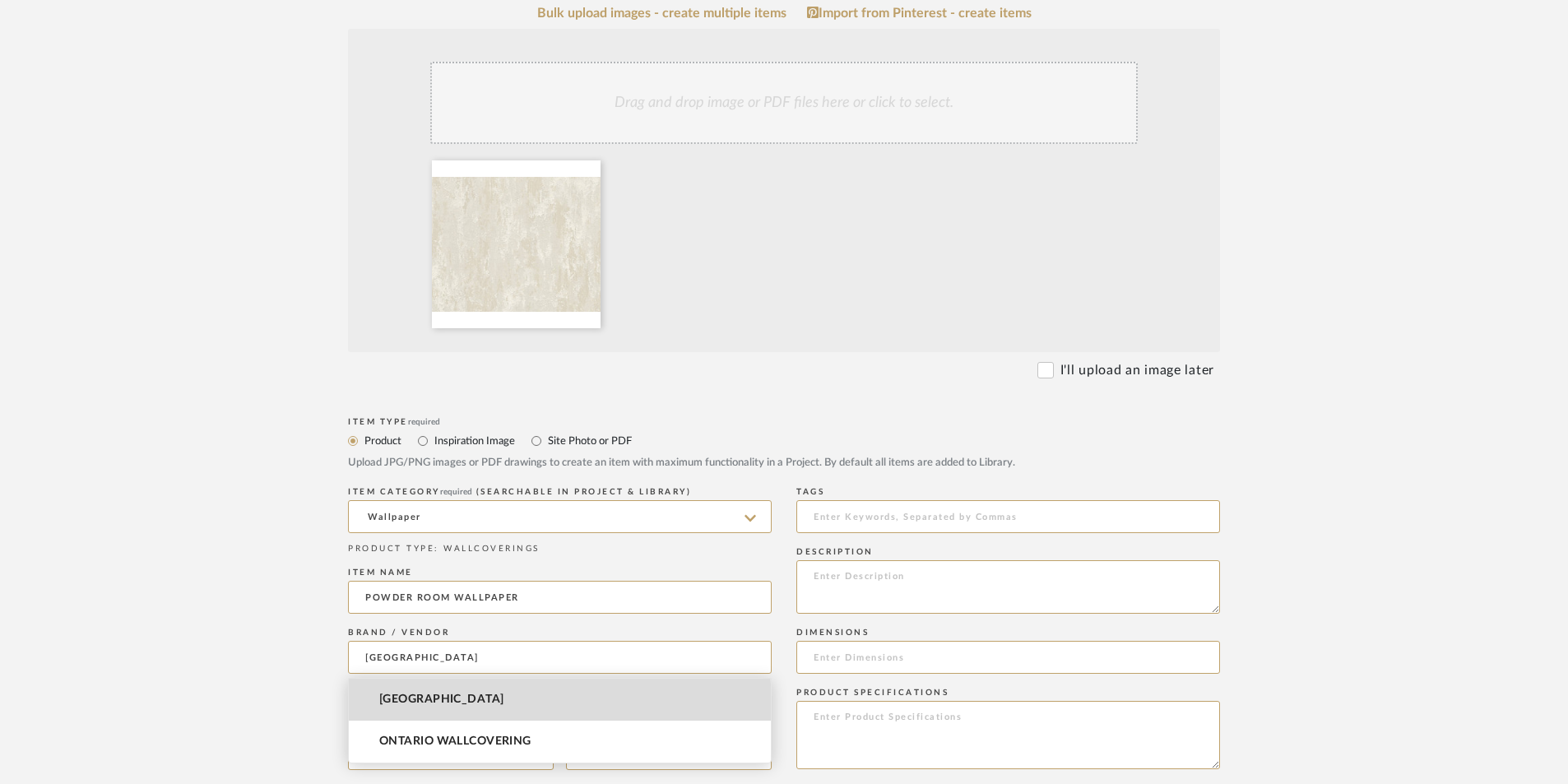
click at [442, 706] on mat-option "[GEOGRAPHIC_DATA]" at bounding box center [560, 700] width 422 height 42
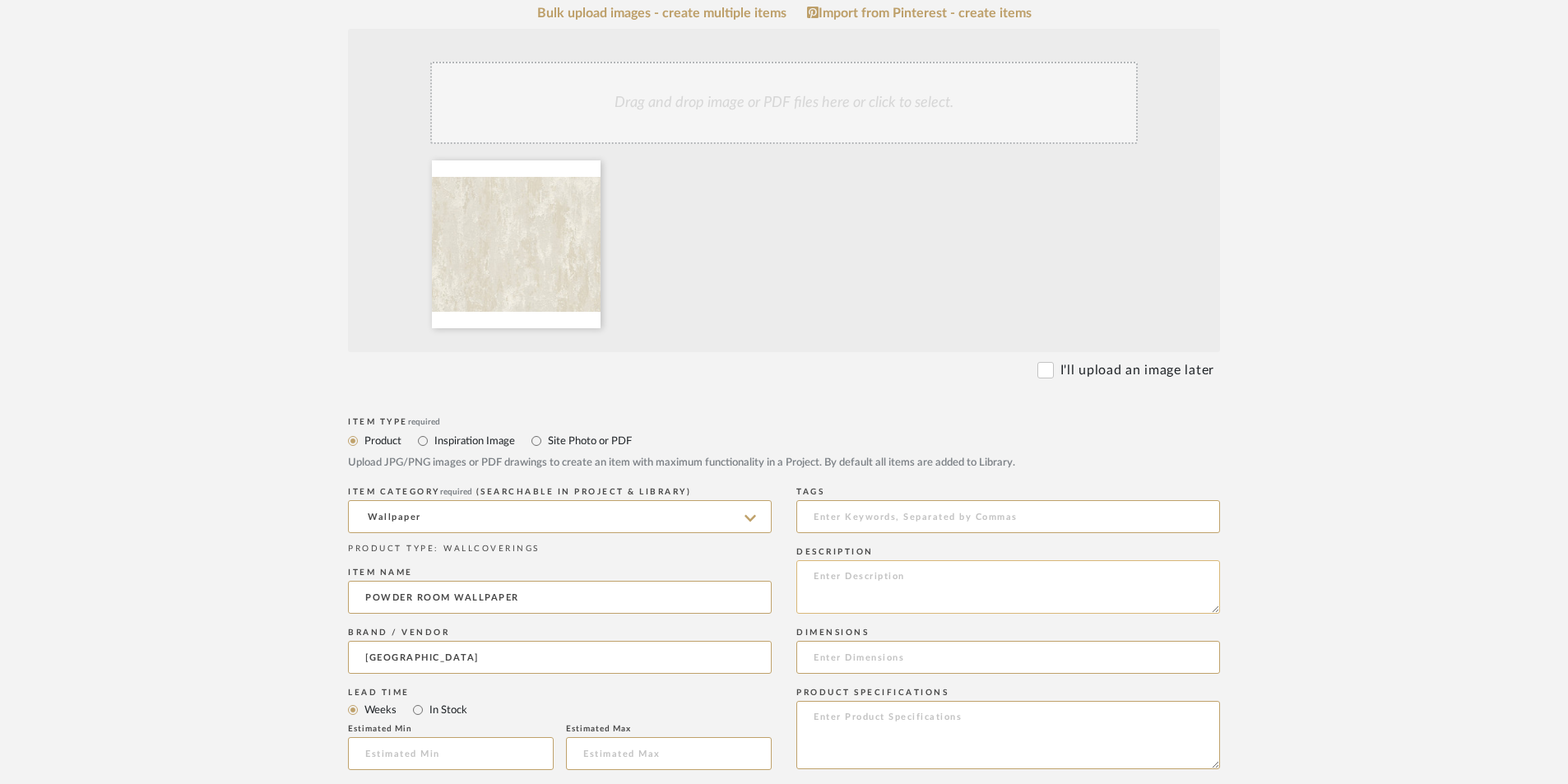
click at [873, 588] on textarea at bounding box center [1008, 588] width 424 height 54
type textarea "32651-4"
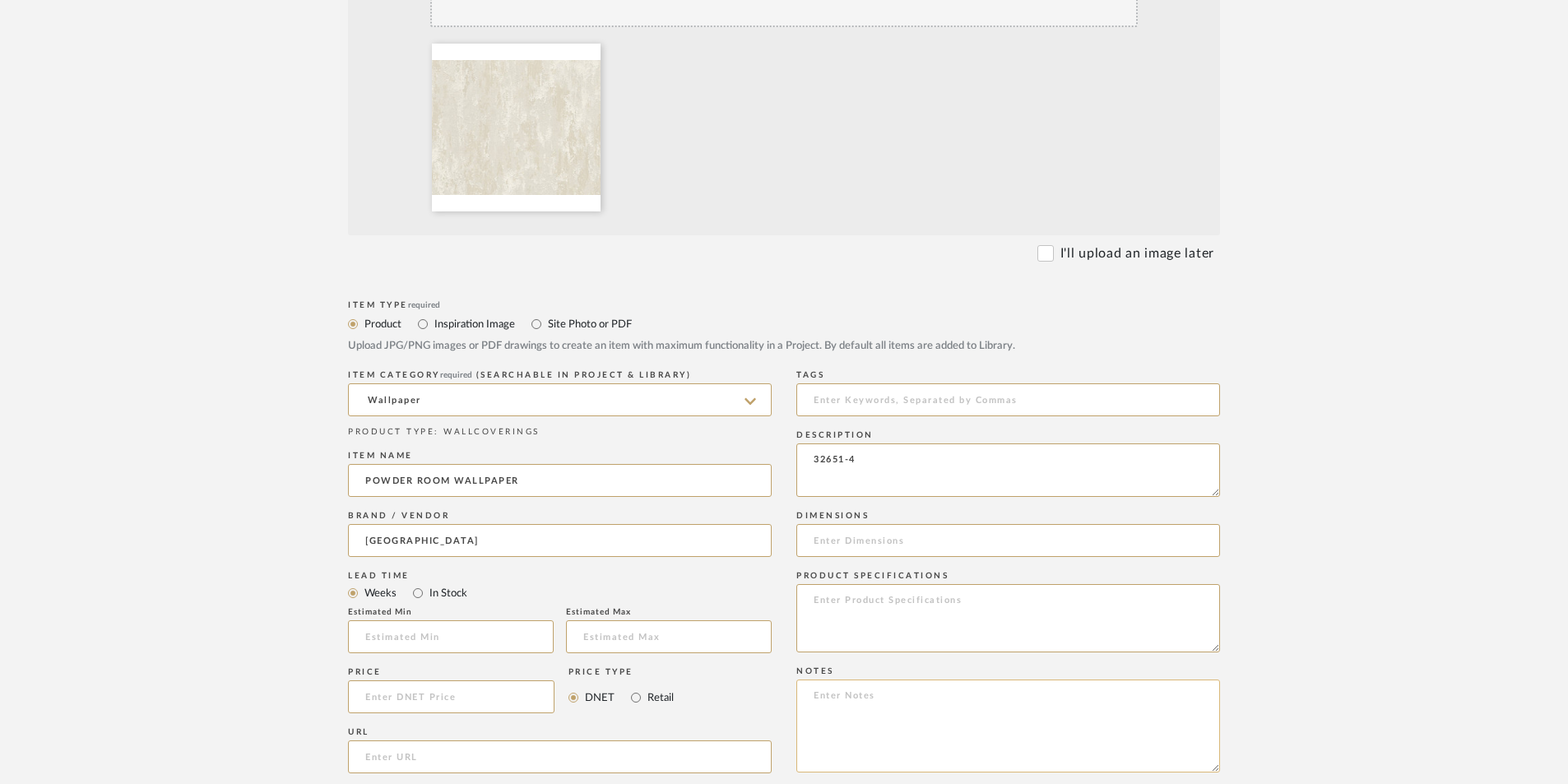
scroll to position [493, 0]
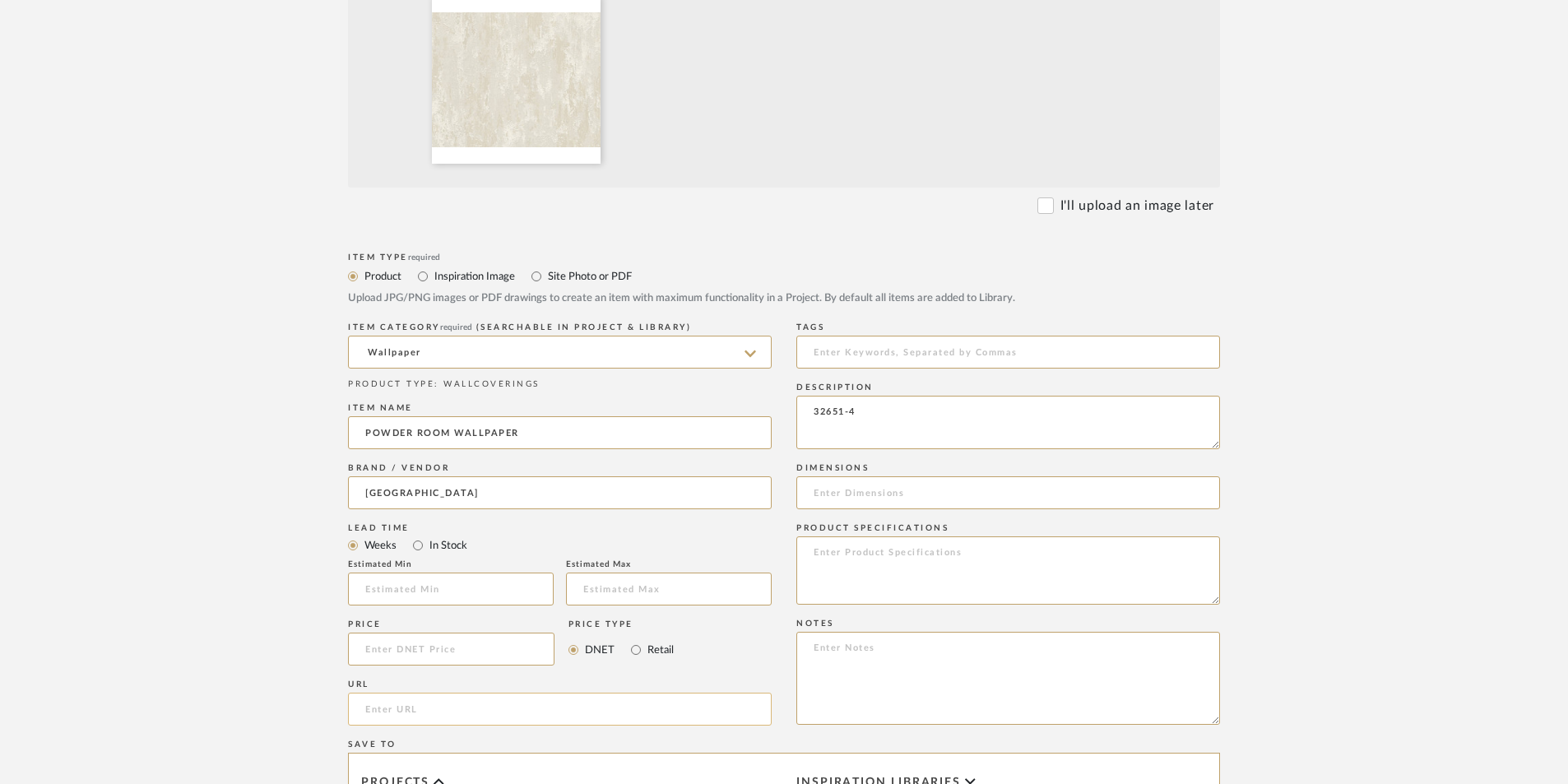
click at [478, 711] on input "url" at bounding box center [560, 709] width 424 height 33
paste input "[URL][DOMAIN_NAME]"
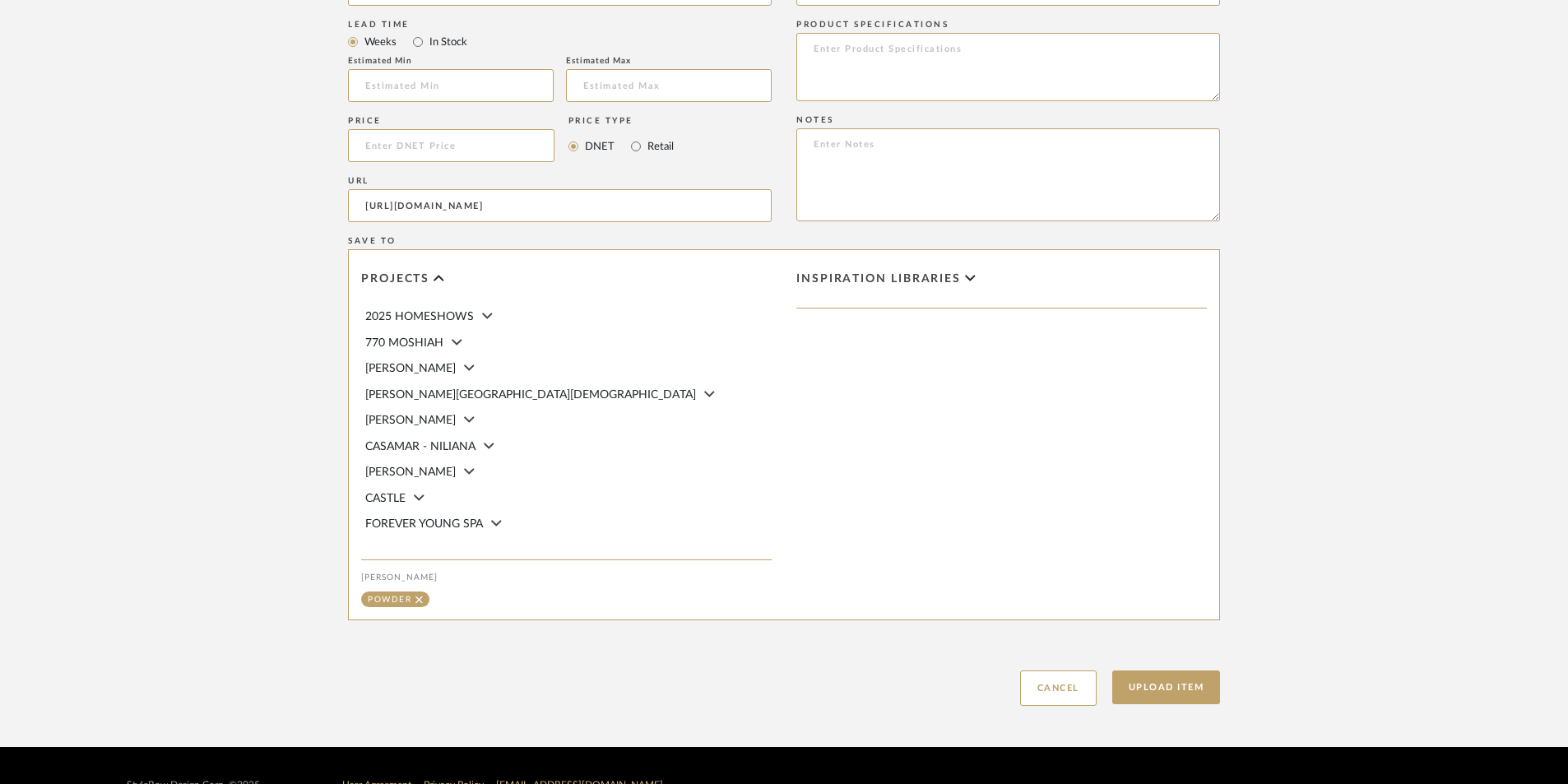
scroll to position [1035, 0]
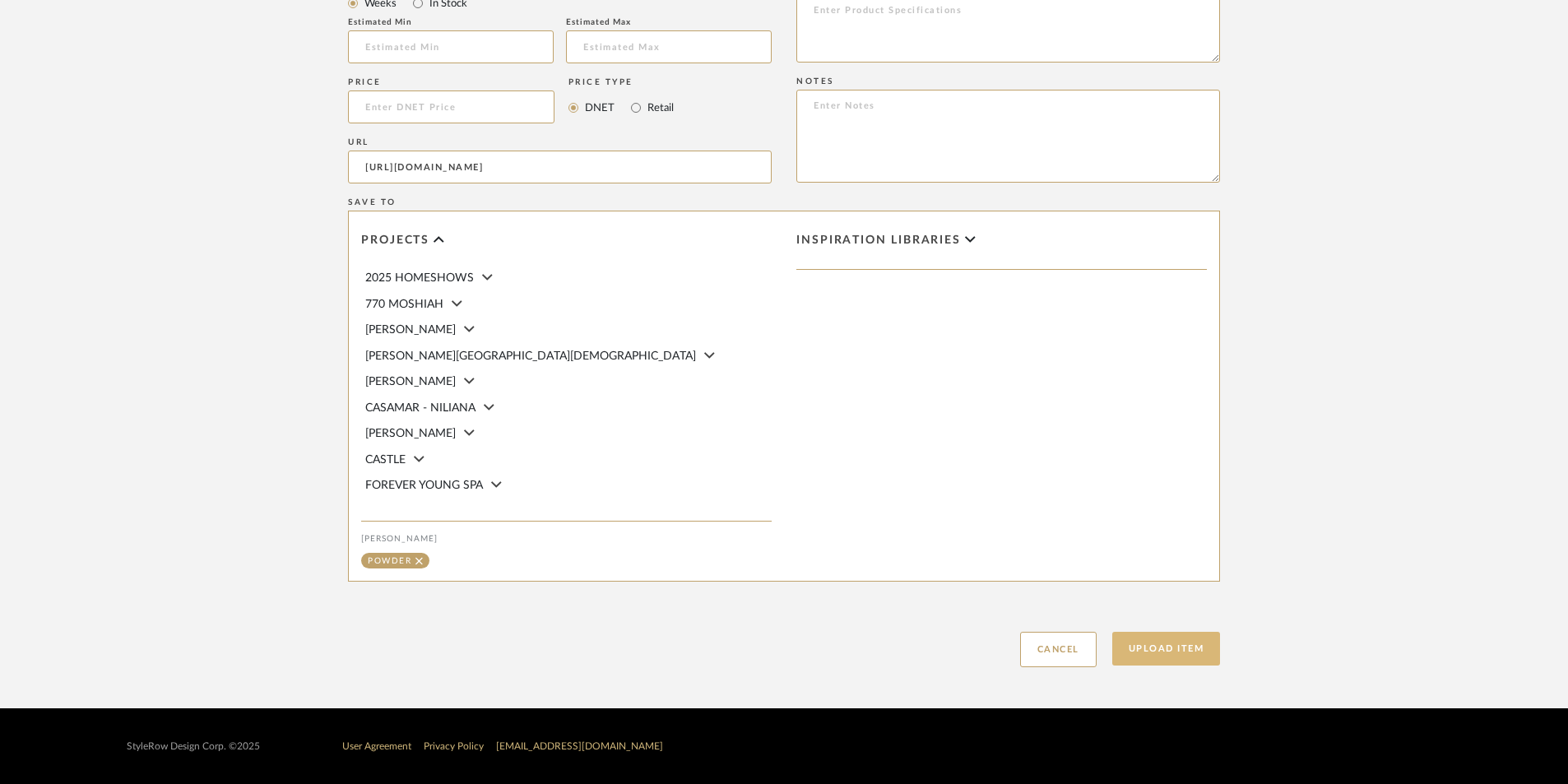
type input "[URL][DOMAIN_NAME]"
click at [1182, 649] on button "Upload Item" at bounding box center [1166, 648] width 109 height 34
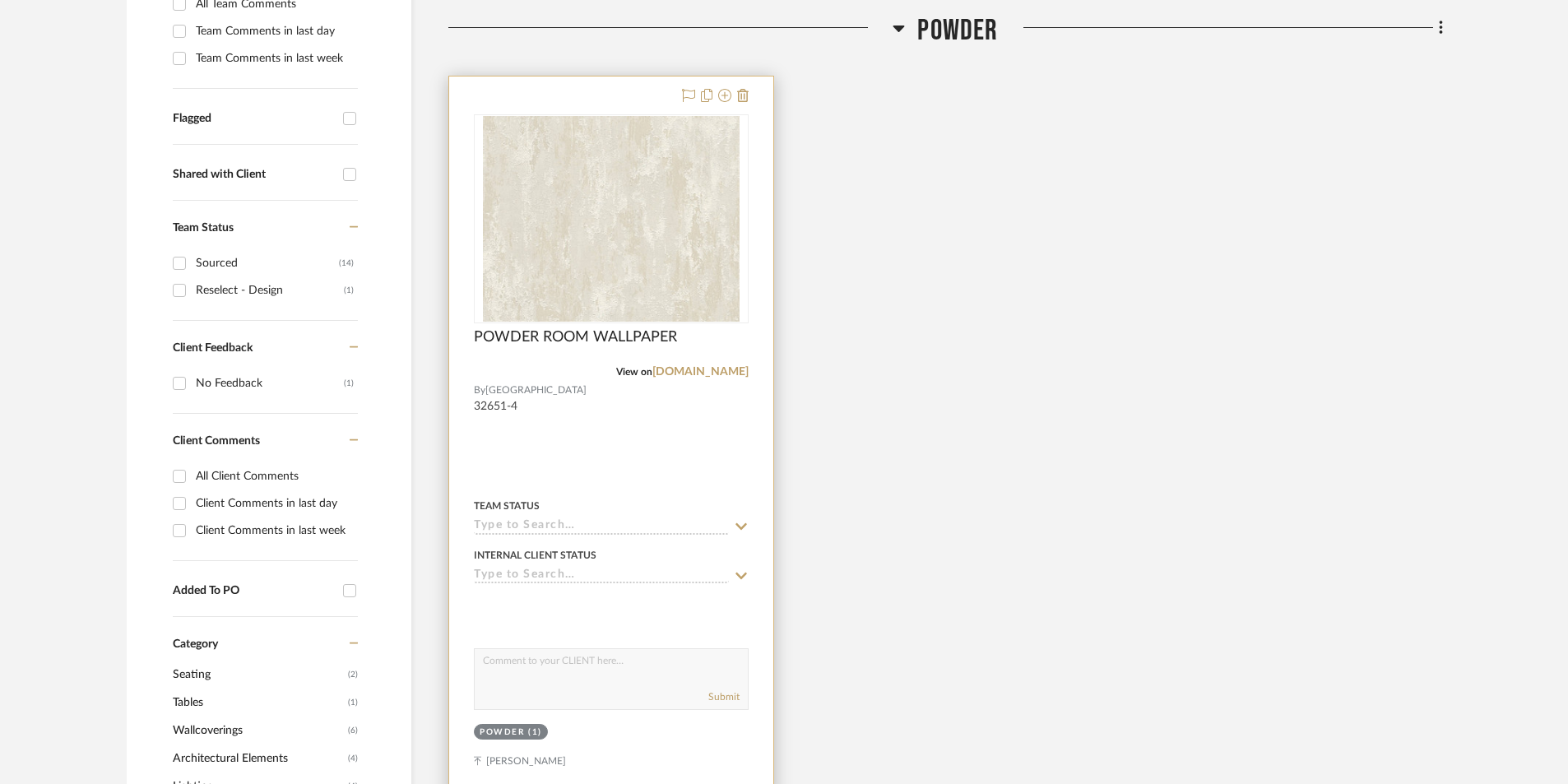
scroll to position [539, 0]
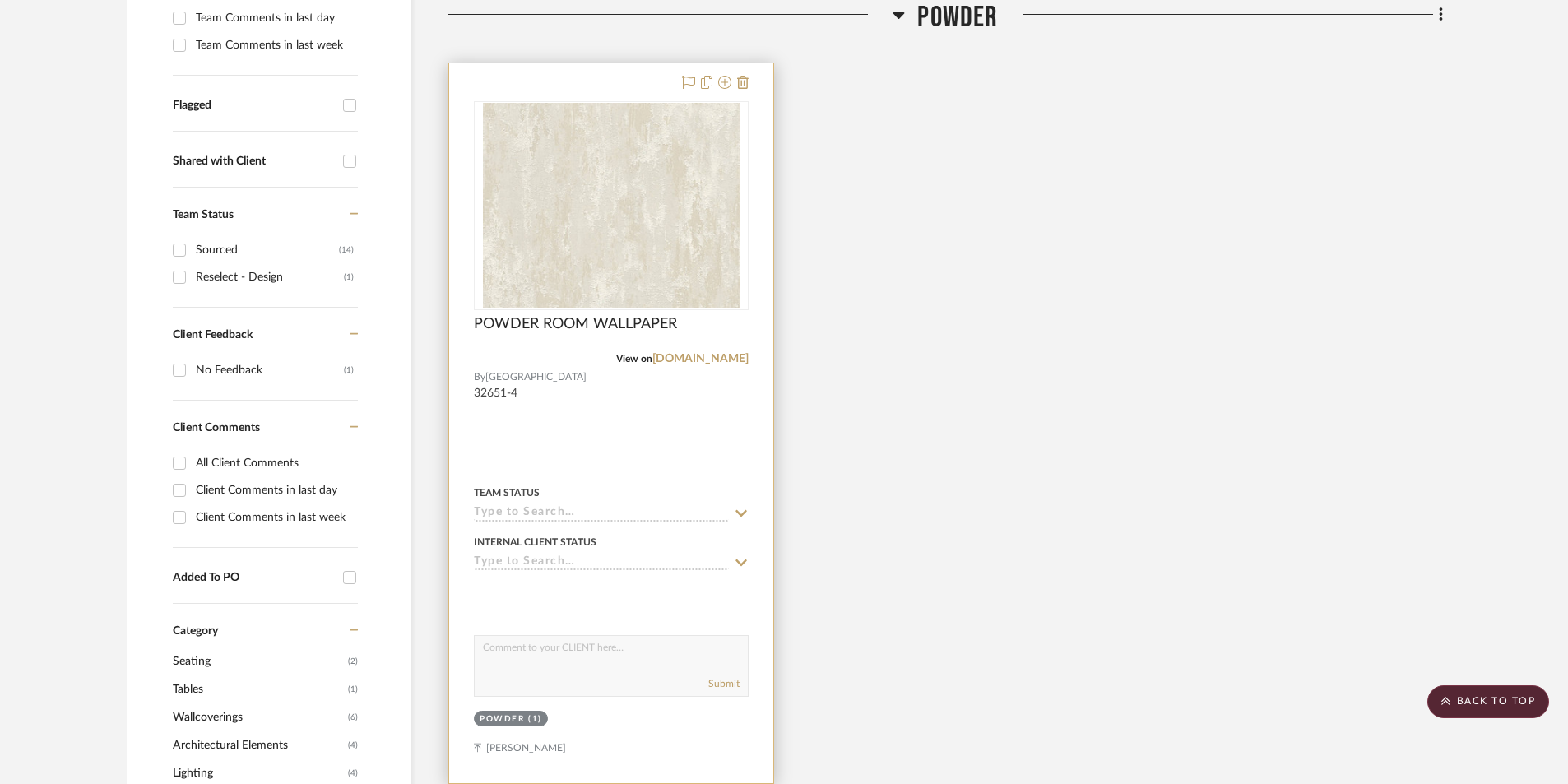
click at [680, 510] on input at bounding box center [601, 513] width 255 height 15
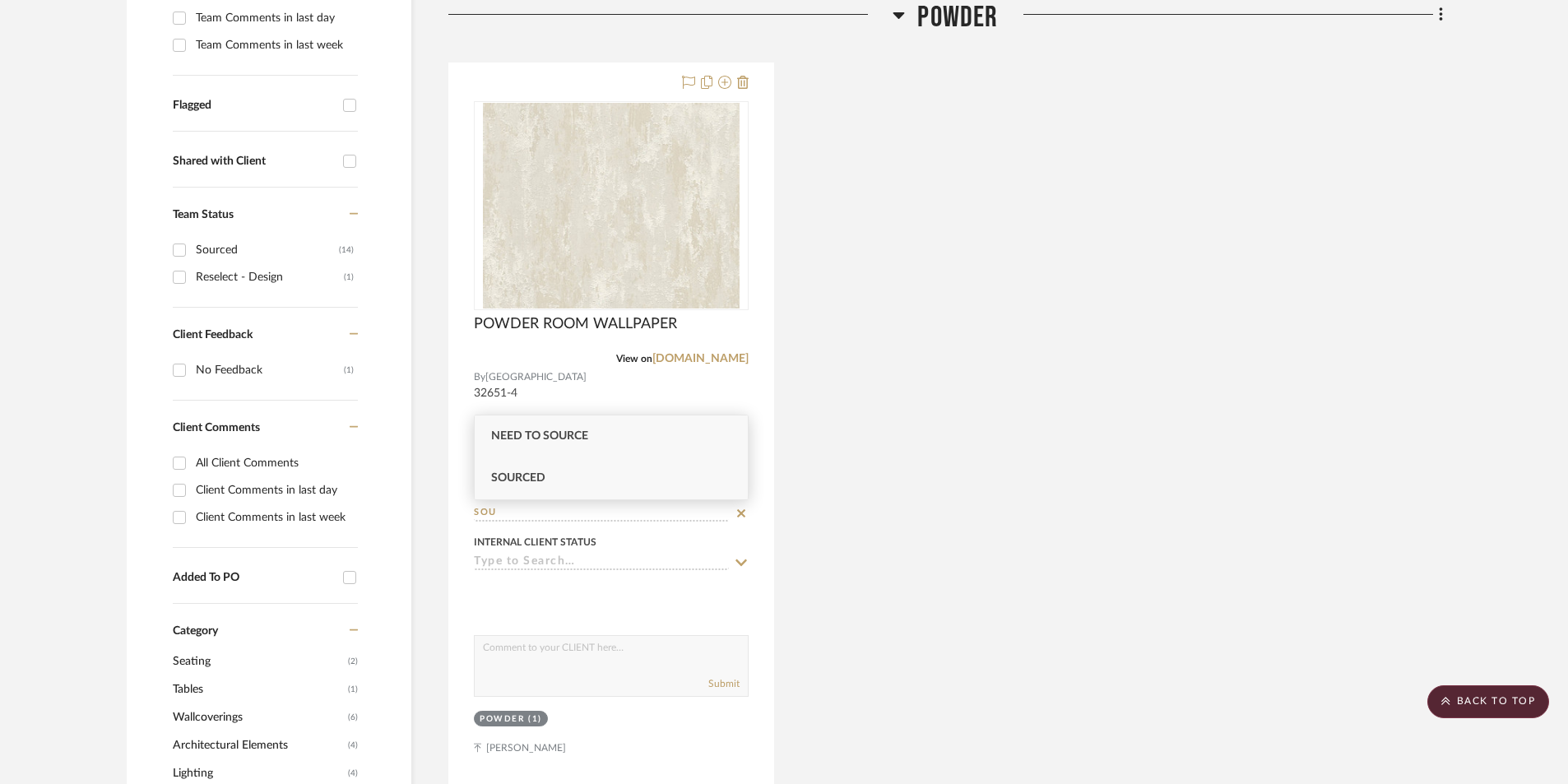
type input "SOU"
click at [587, 484] on div "Sourced" at bounding box center [612, 479] width 274 height 42
type input "[DATE]"
type input "Sourced"
click at [1085, 619] on div "POWDER ROOM WALLPAPER View on [DOMAIN_NAME] By ONTARIO 32651-4 Team Status on […" at bounding box center [945, 423] width 995 height 721
